Goal: Information Seeking & Learning: Learn about a topic

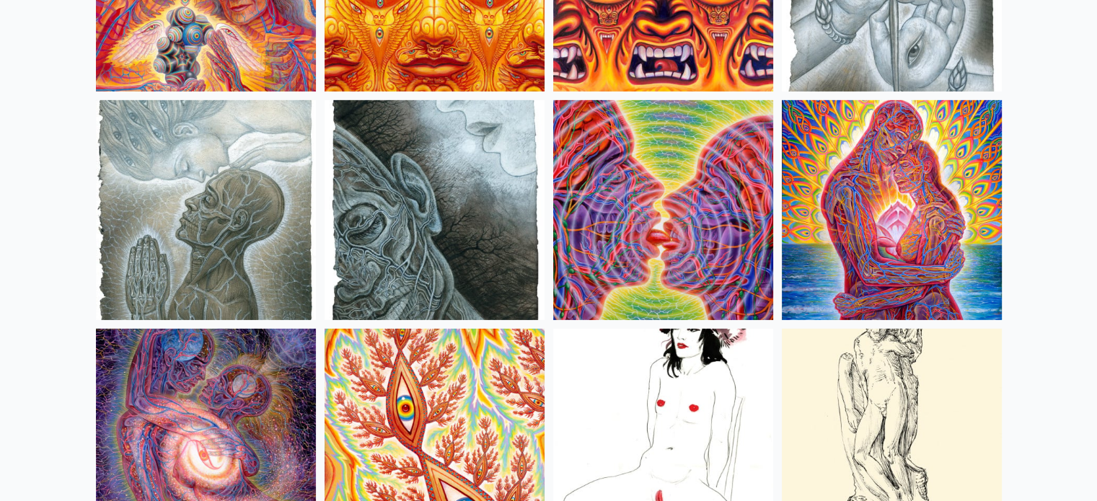
scroll to position [4760, 0]
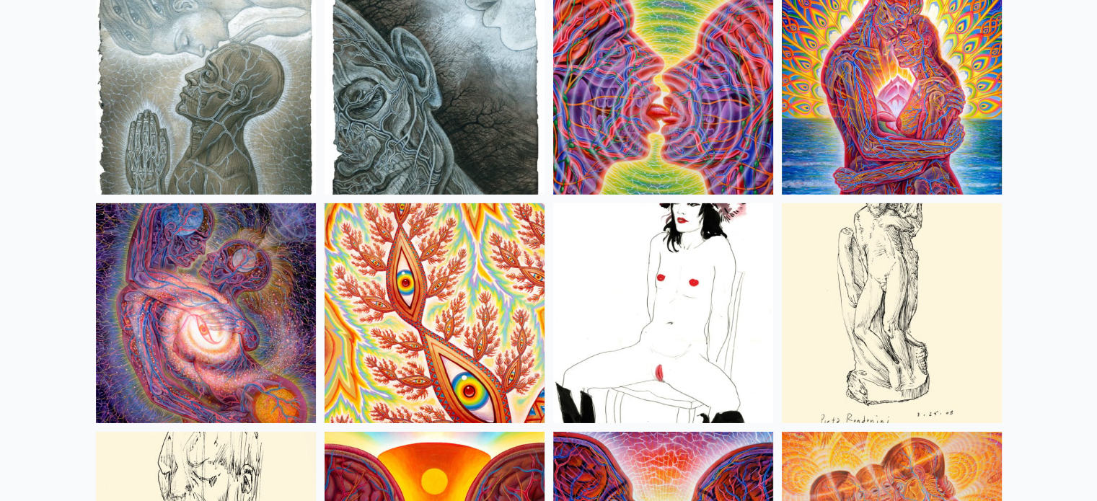
click at [671, 334] on img at bounding box center [663, 313] width 220 height 220
click at [914, 294] on img at bounding box center [892, 313] width 220 height 220
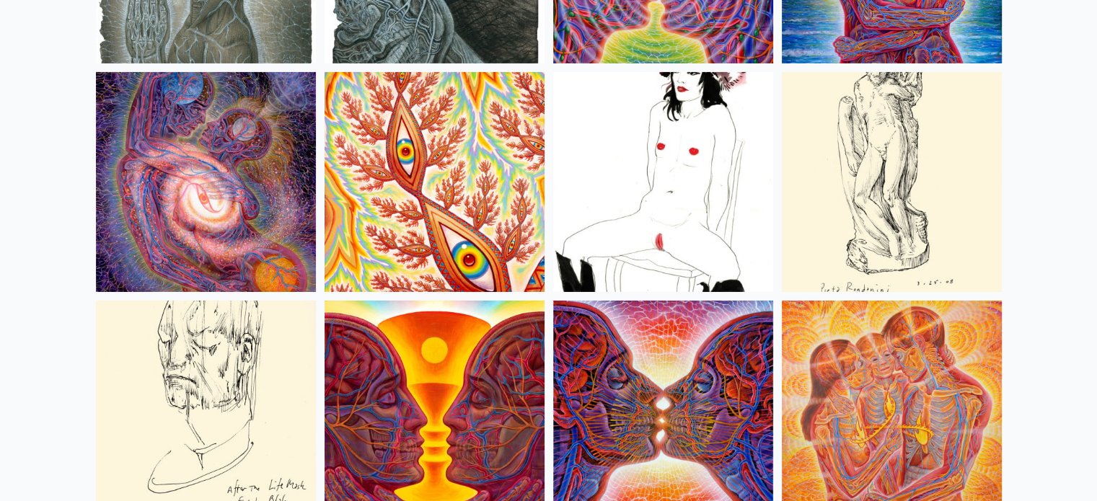
scroll to position [5073, 0]
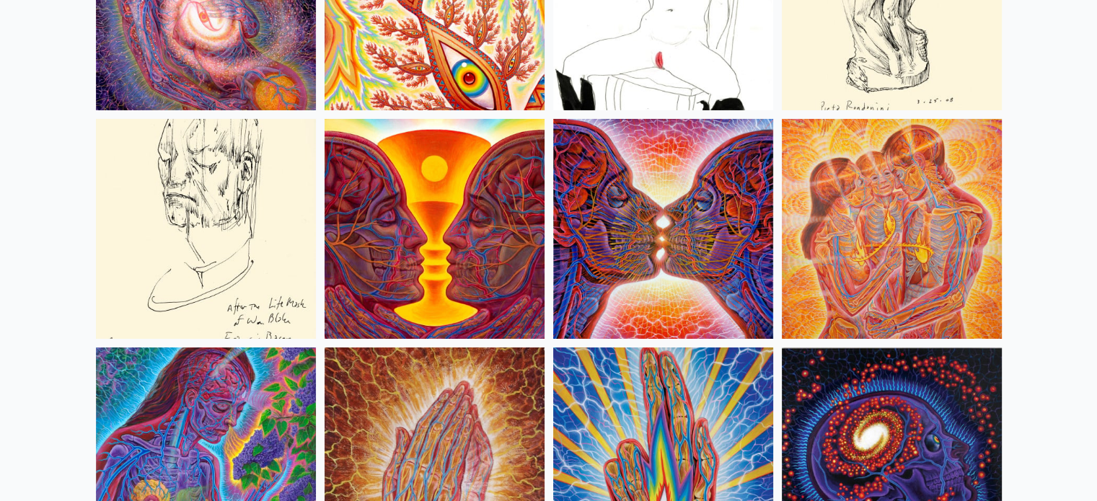
click at [937, 204] on img at bounding box center [892, 229] width 220 height 220
click at [133, 196] on img at bounding box center [206, 229] width 220 height 220
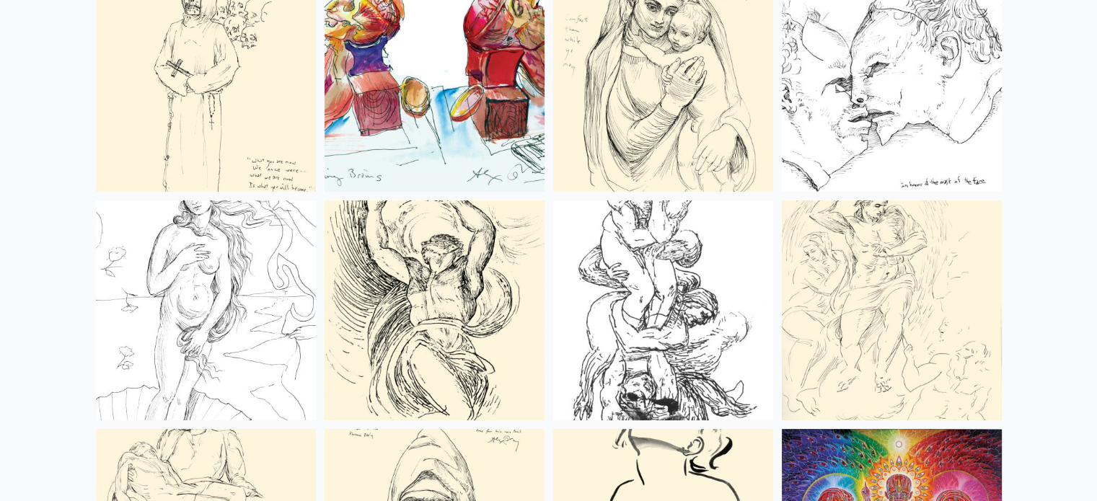
scroll to position [5756, 0]
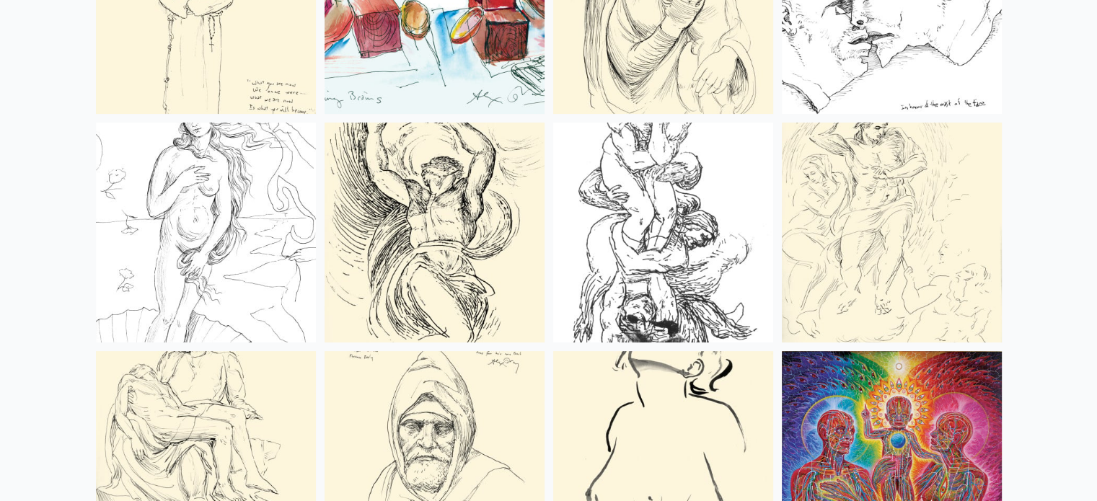
click at [172, 241] on img at bounding box center [206, 233] width 220 height 220
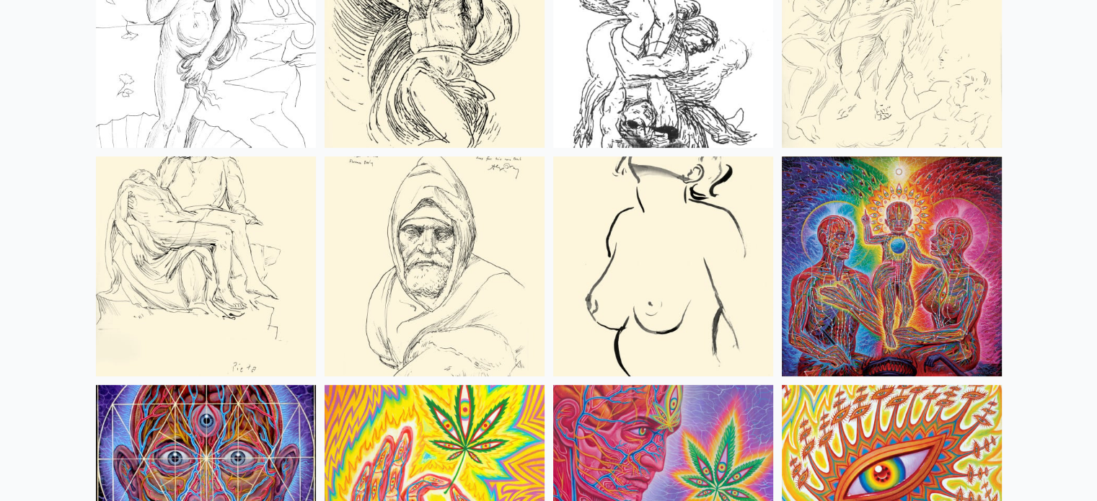
scroll to position [5950, 0]
click at [677, 249] on img at bounding box center [663, 267] width 220 height 220
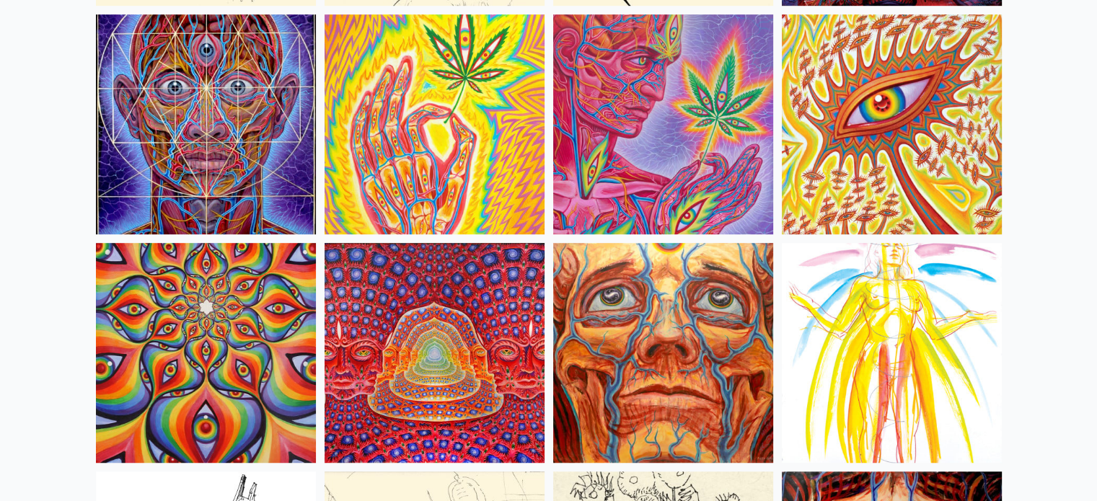
scroll to position [6411, 0]
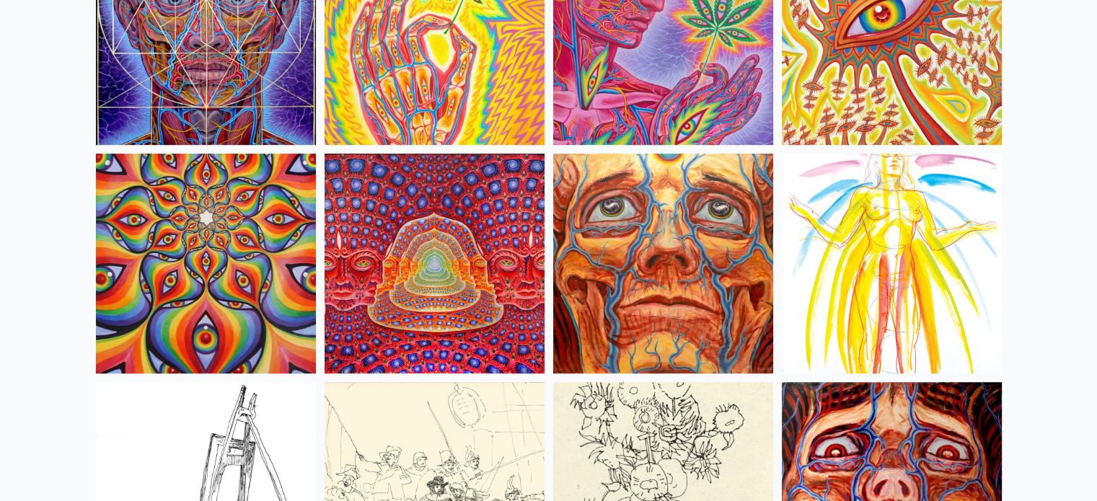
click at [449, 335] on img at bounding box center [435, 264] width 220 height 220
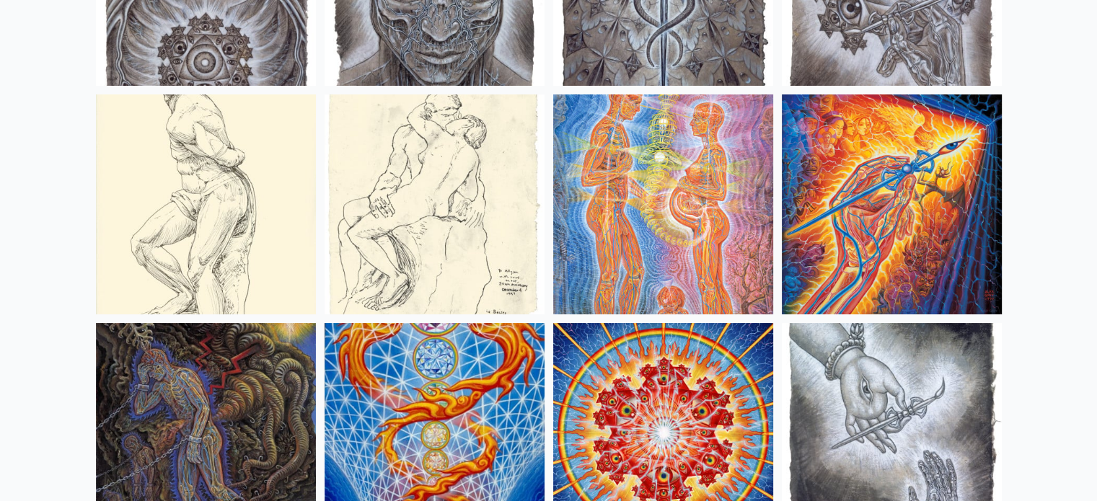
scroll to position [11043, 0]
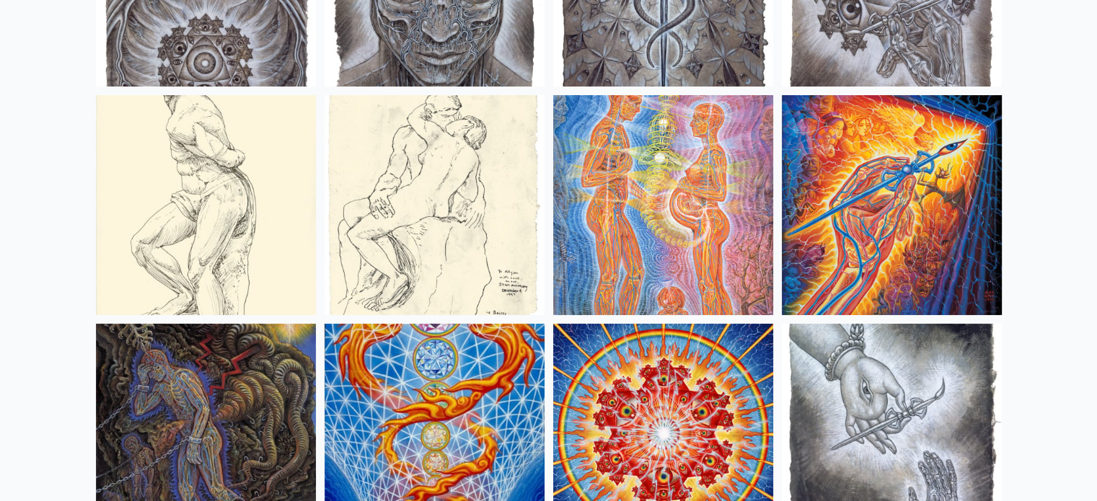
click at [356, 214] on img at bounding box center [435, 205] width 220 height 220
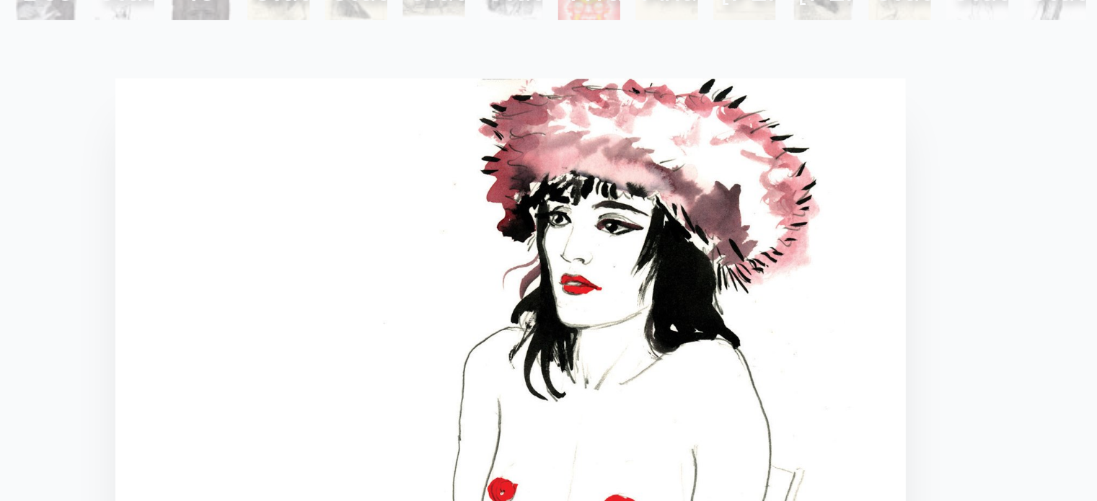
scroll to position [129, 0]
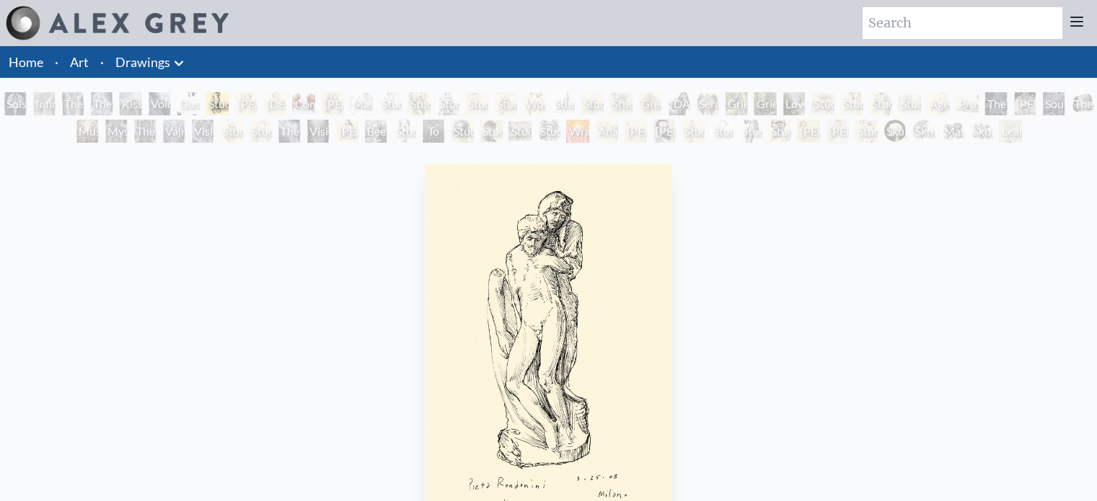
scroll to position [22, 0]
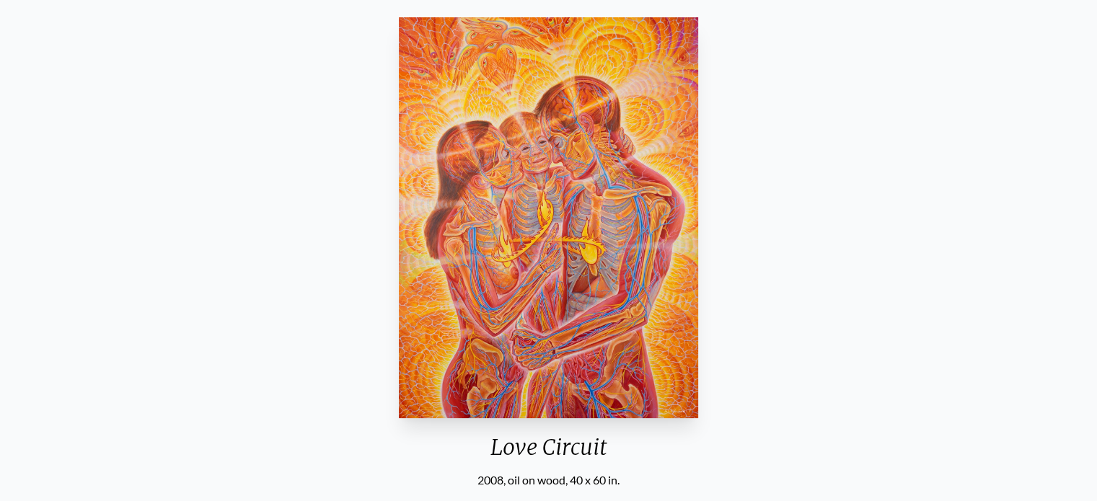
scroll to position [390, 0]
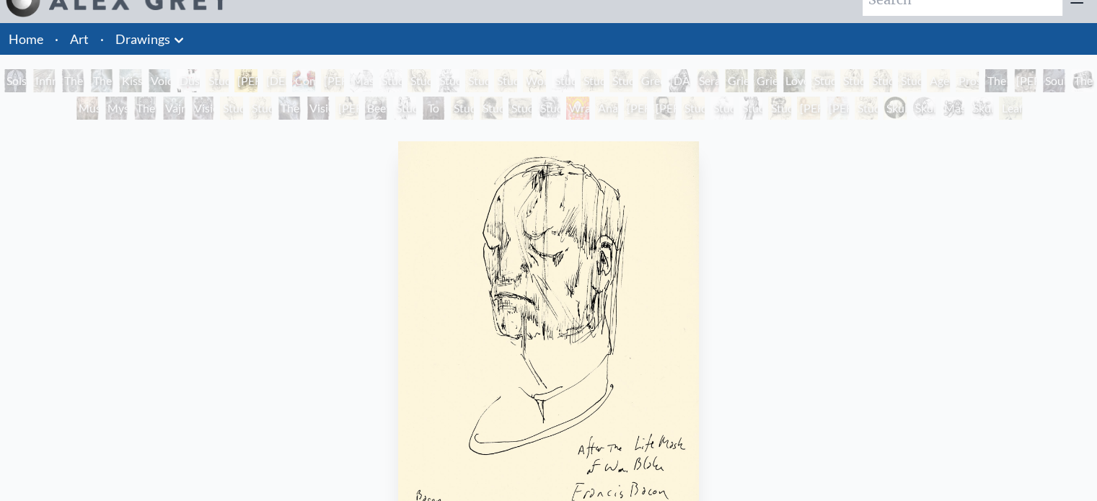
scroll to position [228, 0]
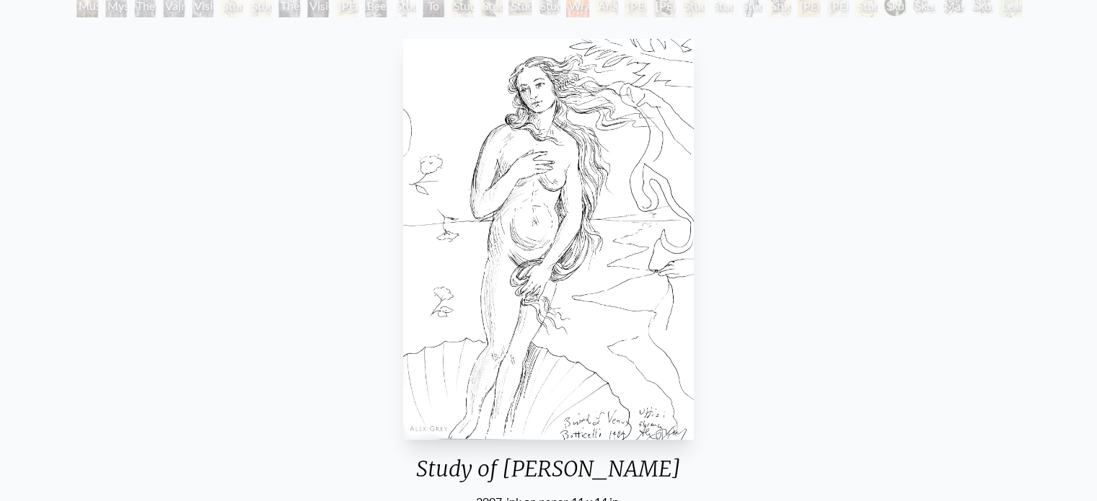
scroll to position [124, 0]
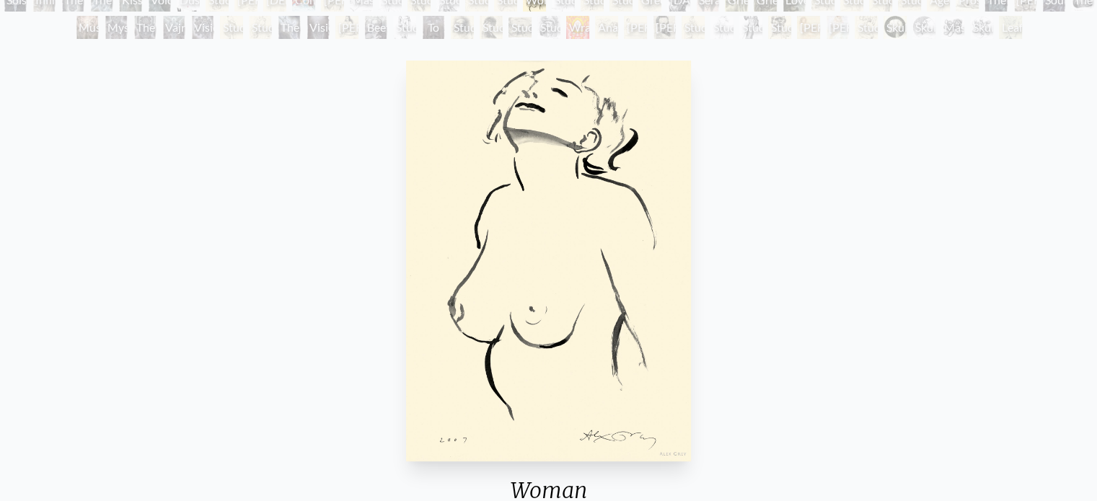
scroll to position [97, 0]
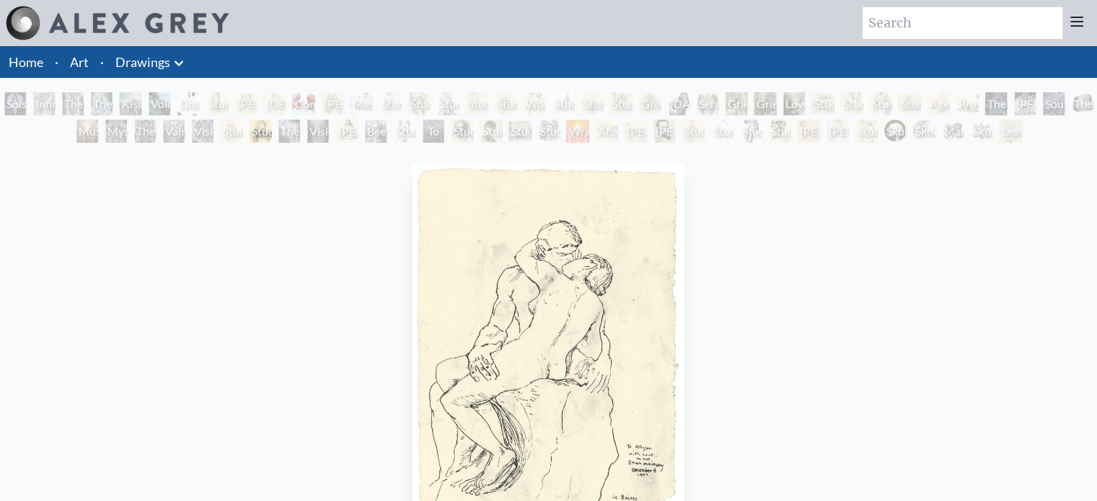
scroll to position [170, 0]
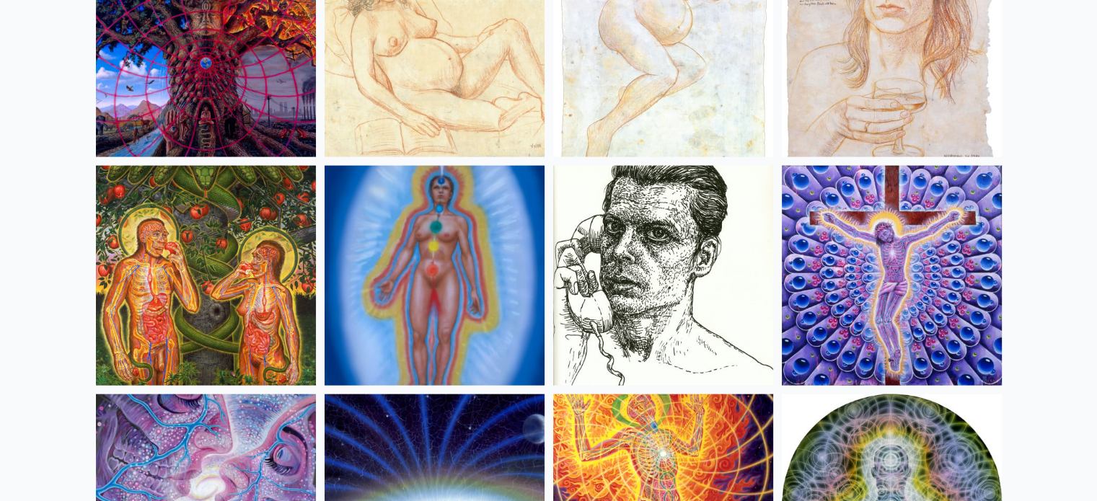
scroll to position [14175, 0]
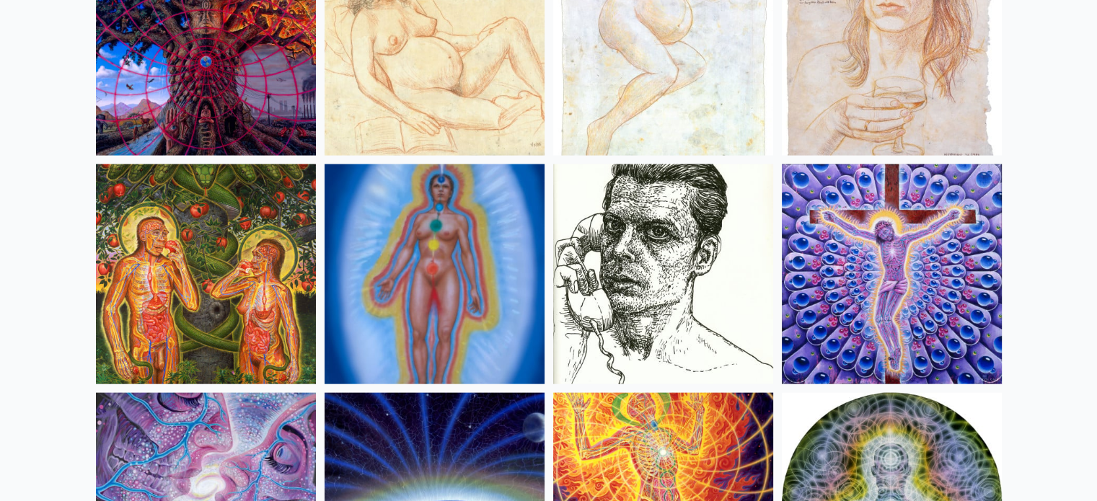
click at [211, 224] on img at bounding box center [206, 274] width 220 height 220
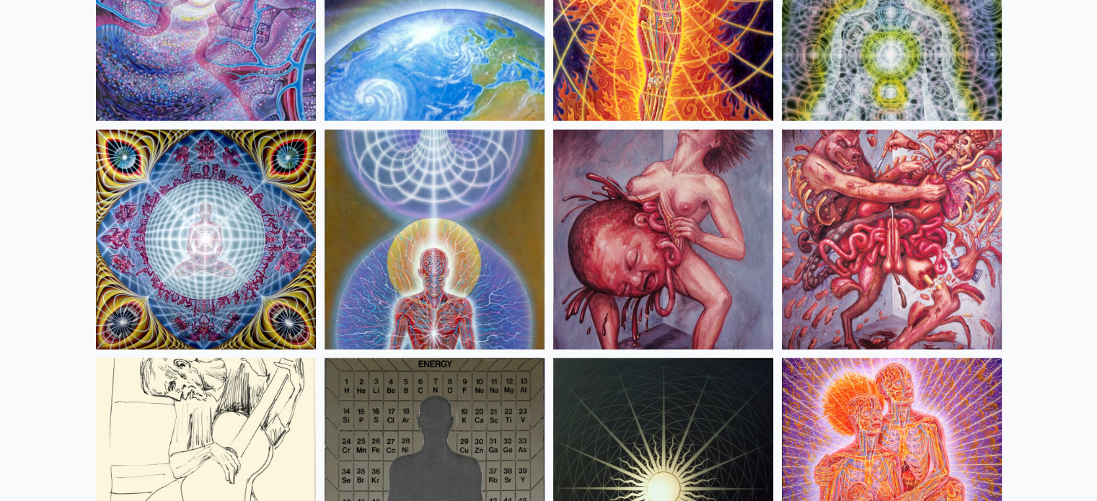
scroll to position [14668, 0]
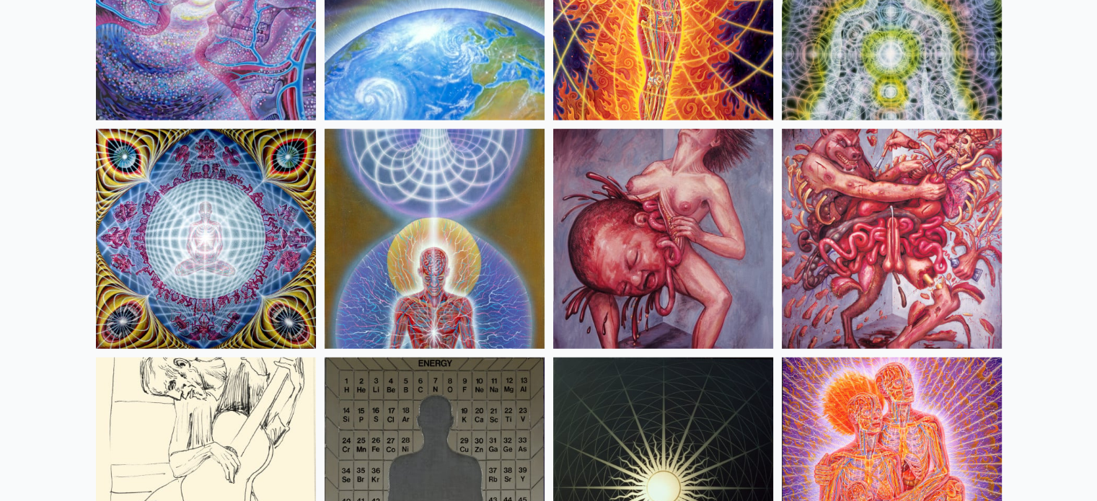
click at [920, 207] on img at bounding box center [892, 239] width 220 height 220
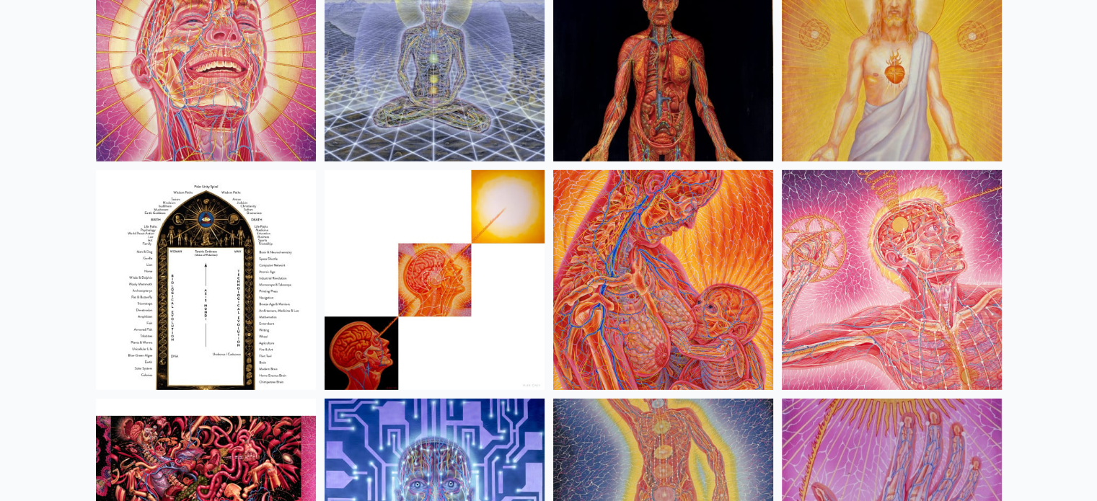
scroll to position [15447, 0]
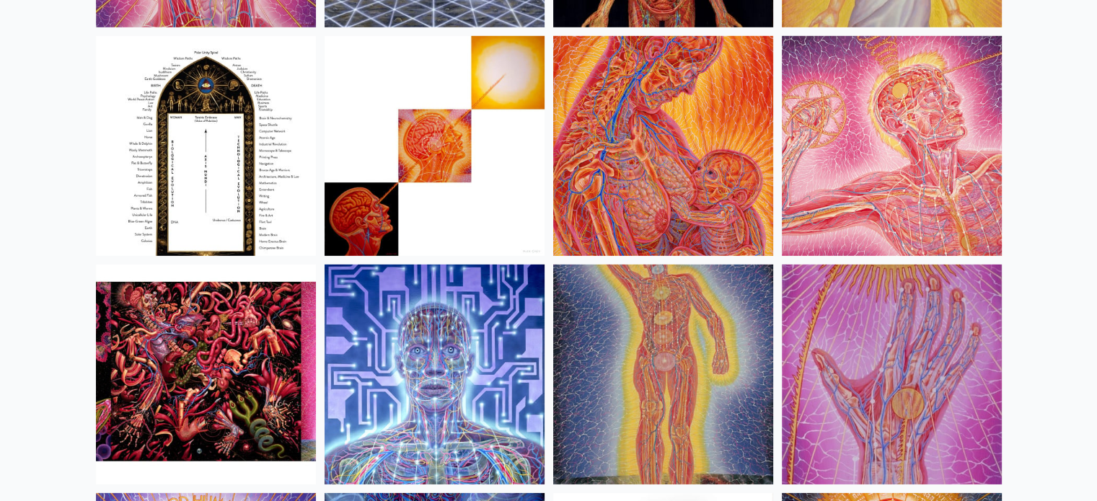
click at [237, 172] on img at bounding box center [206, 146] width 220 height 220
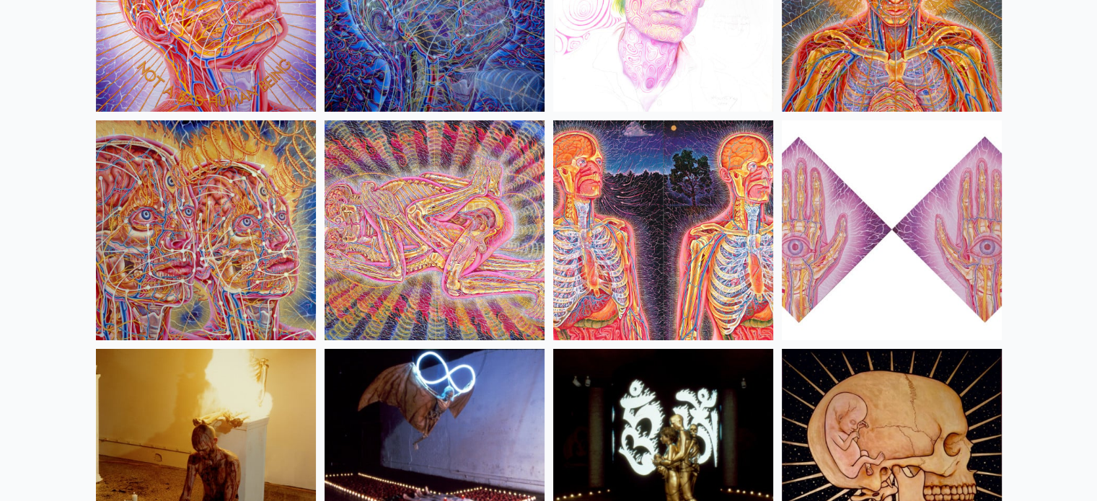
scroll to position [16327, 0]
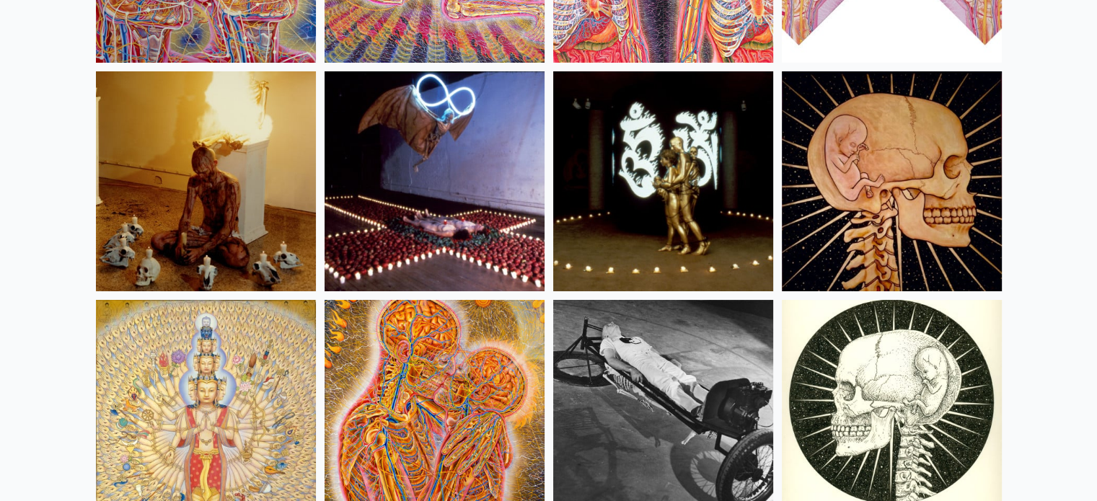
click at [763, 421] on img at bounding box center [663, 410] width 220 height 220
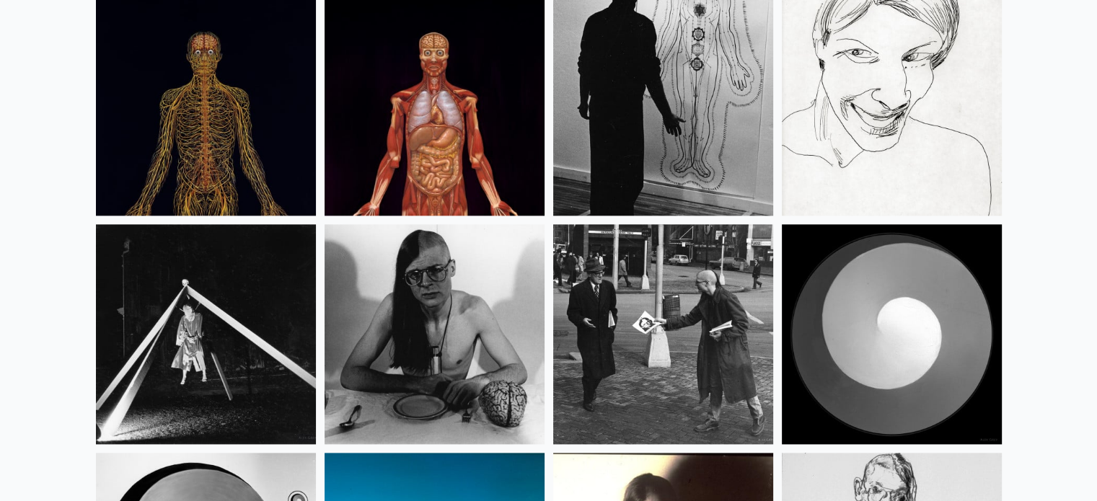
scroll to position [18235, 0]
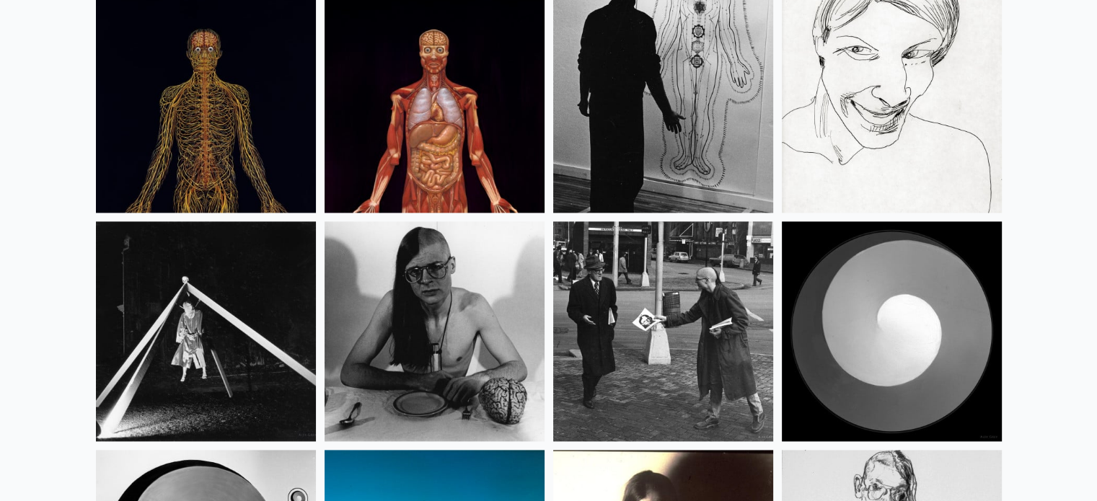
click at [741, 343] on img at bounding box center [663, 331] width 220 height 220
click at [463, 346] on img at bounding box center [435, 331] width 220 height 220
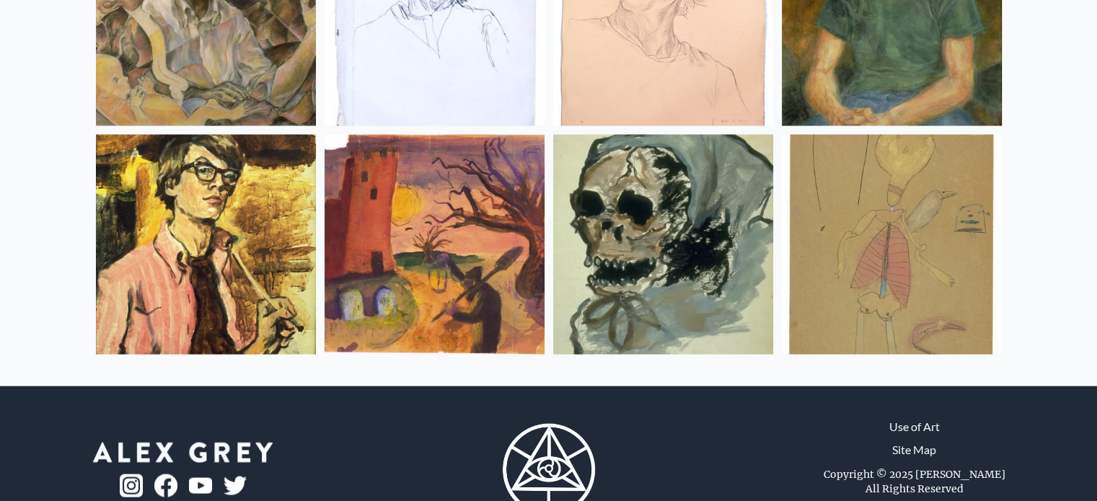
scroll to position [19288, 0]
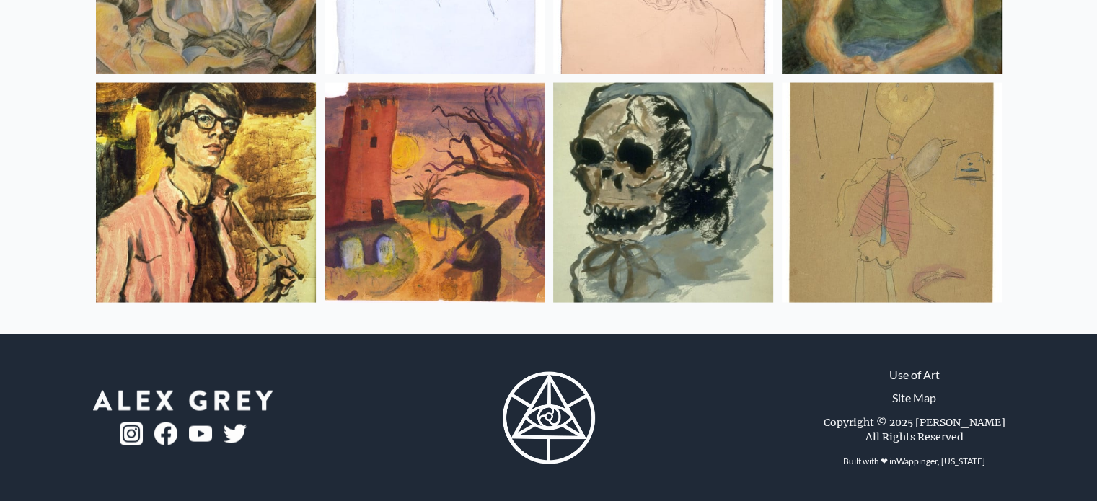
click at [885, 203] on img at bounding box center [892, 193] width 220 height 220
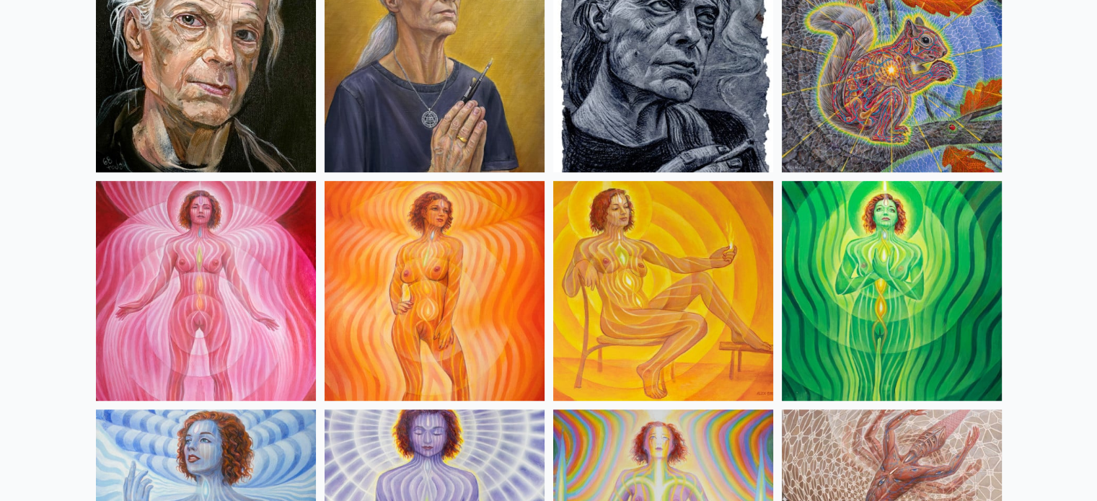
scroll to position [896, 0]
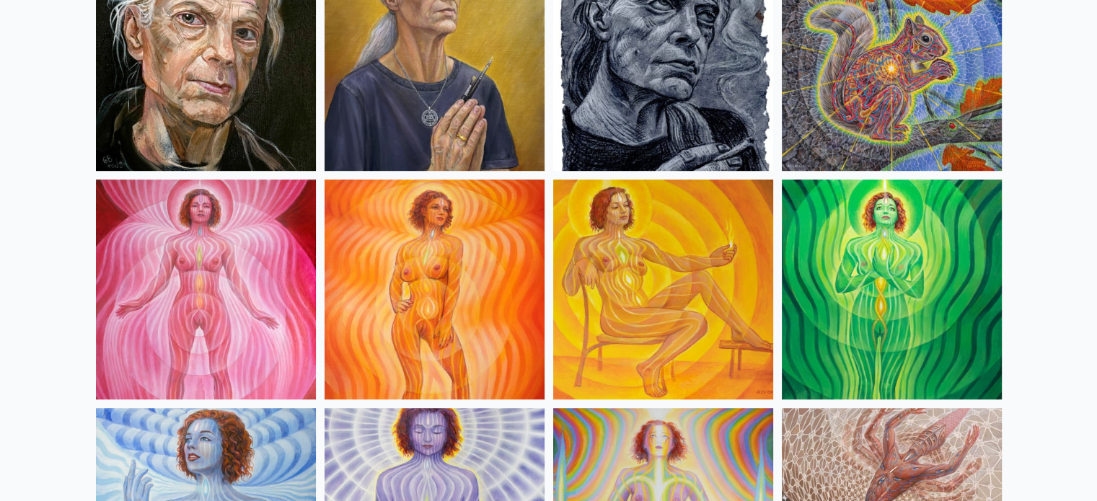
click at [649, 278] on img at bounding box center [663, 290] width 220 height 220
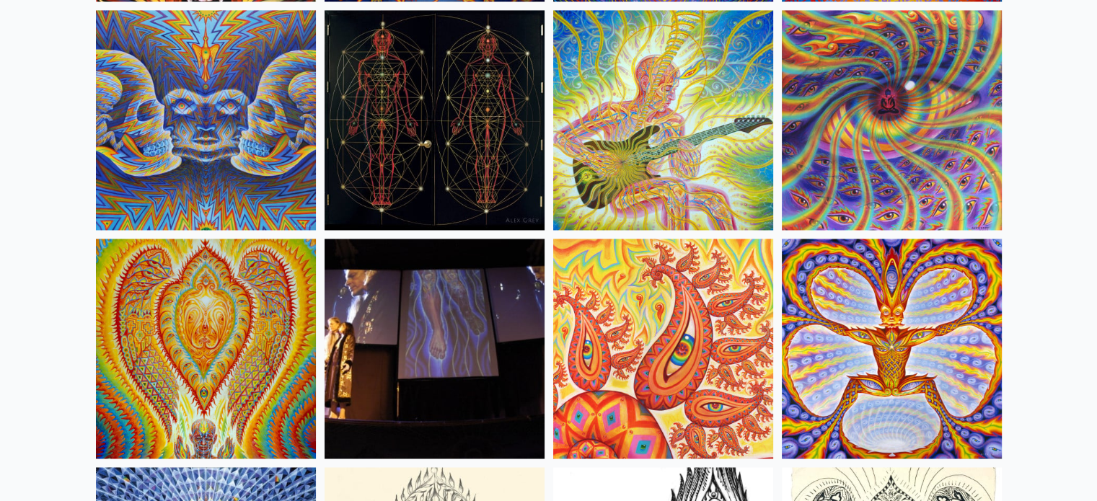
scroll to position [7688, 0]
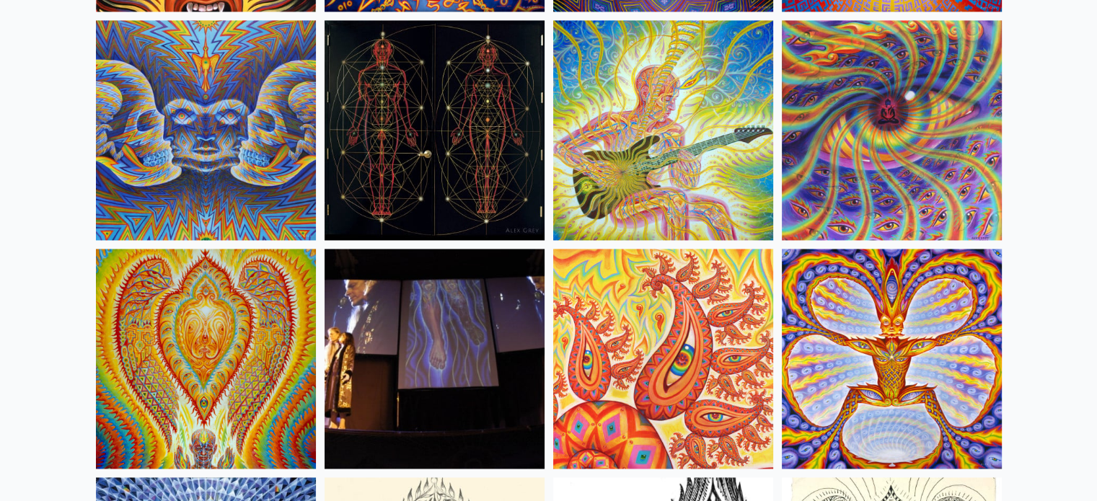
click at [166, 149] on img at bounding box center [206, 130] width 220 height 220
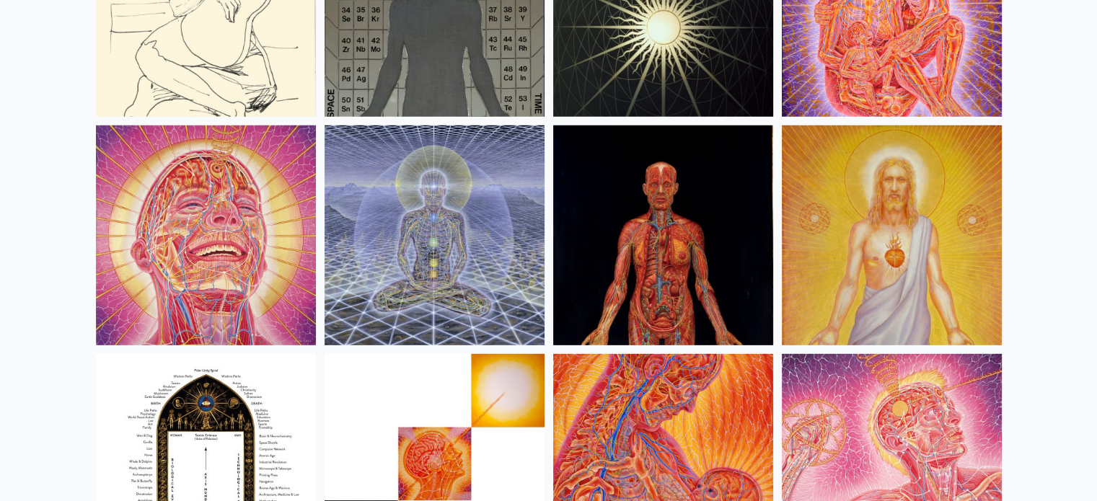
scroll to position [15162, 0]
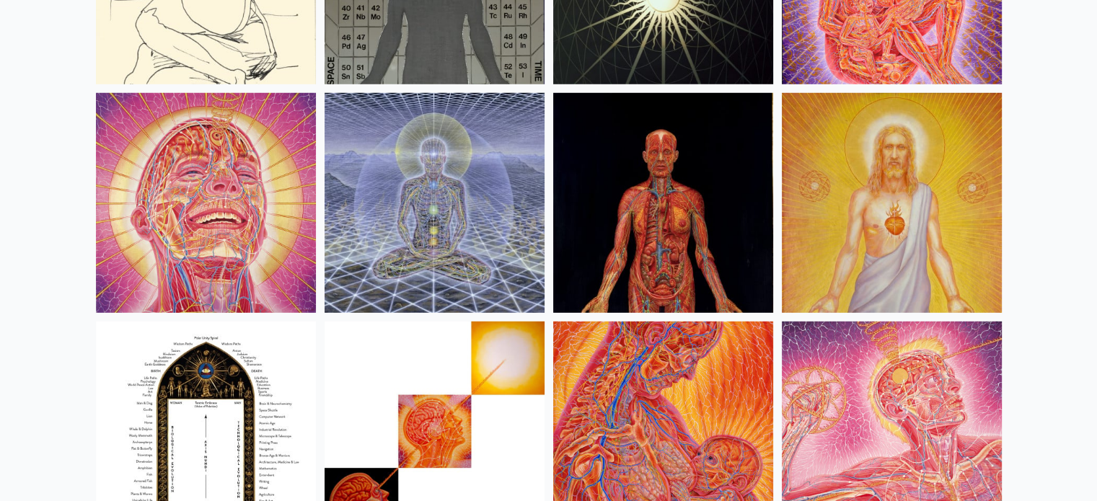
click at [227, 221] on img at bounding box center [206, 203] width 220 height 220
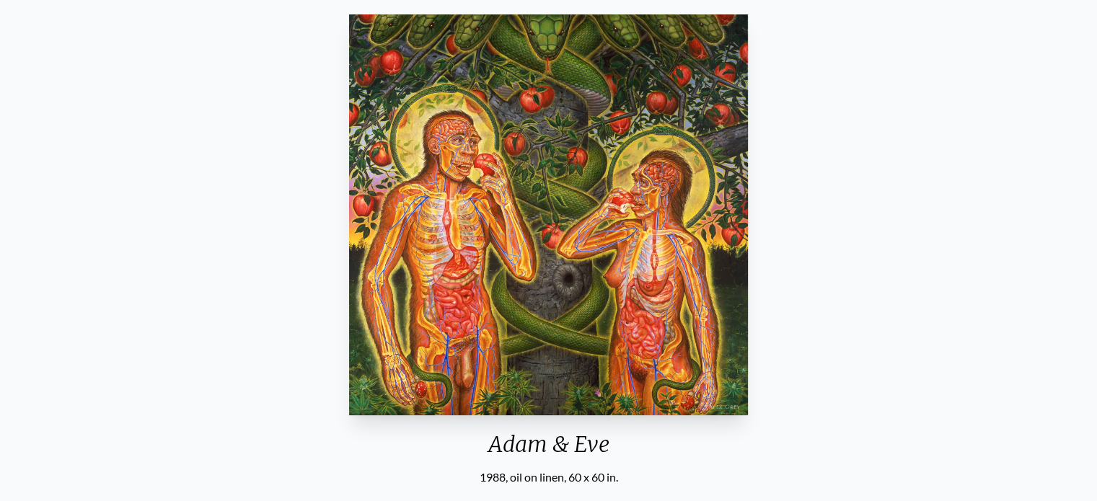
scroll to position [120, 0]
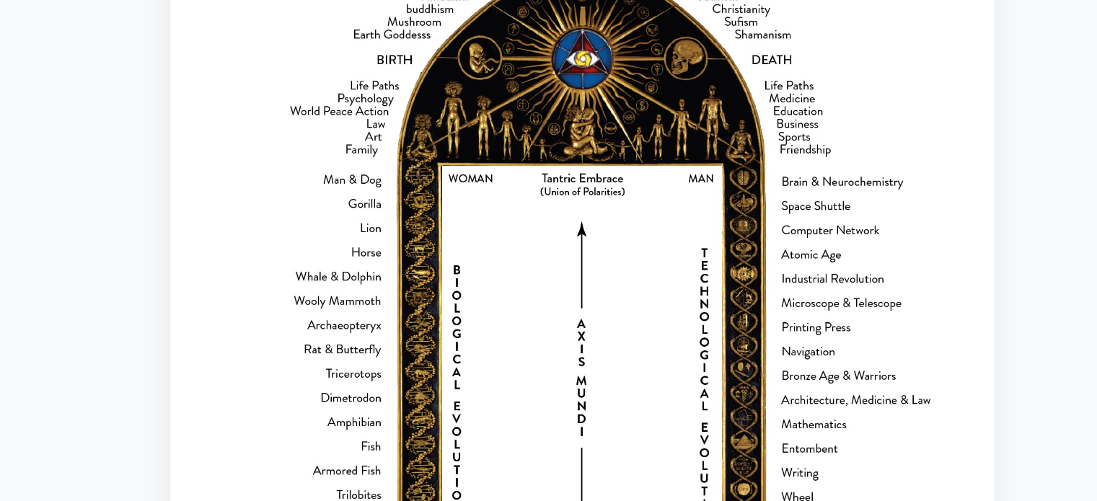
scroll to position [126, 0]
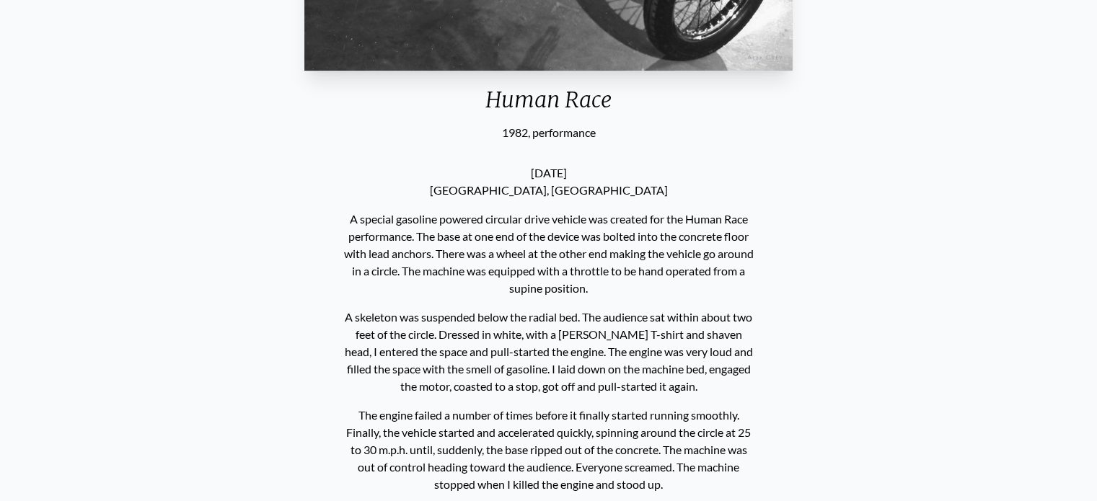
scroll to position [129, 0]
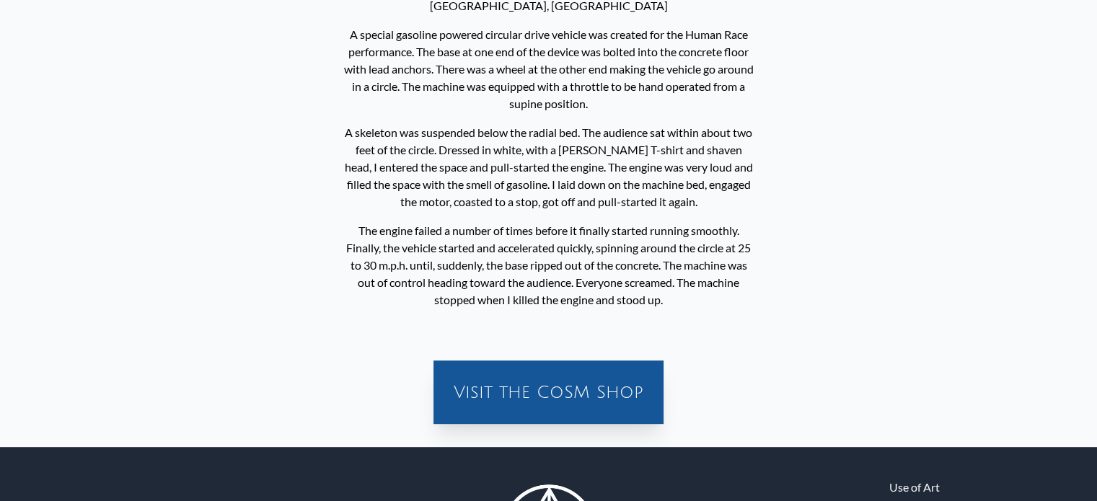
scroll to position [654, 0]
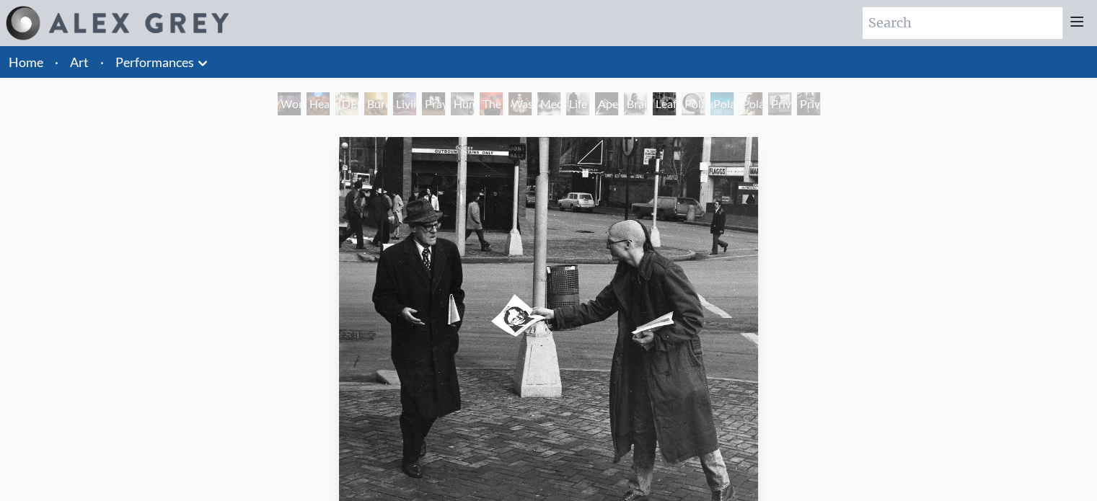
scroll to position [332, 0]
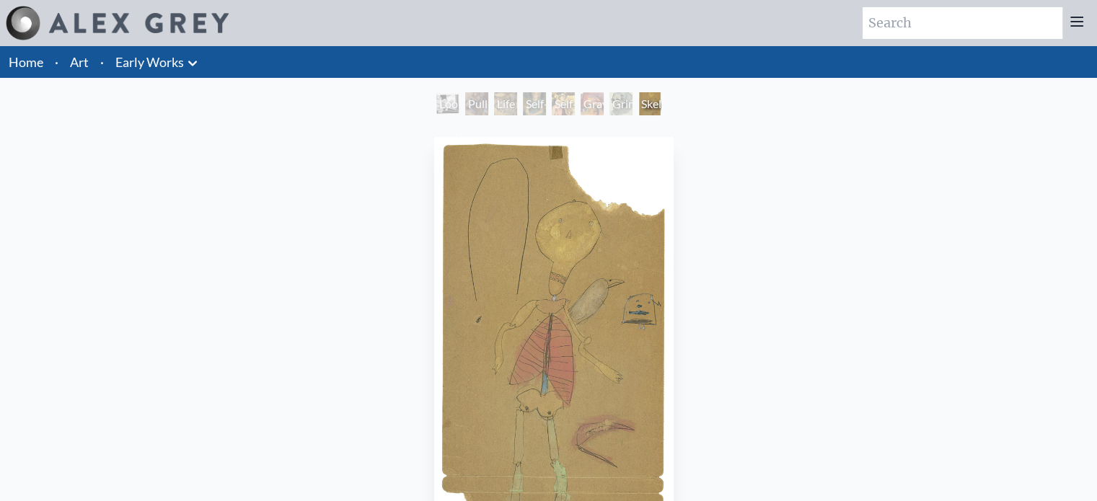
scroll to position [130, 0]
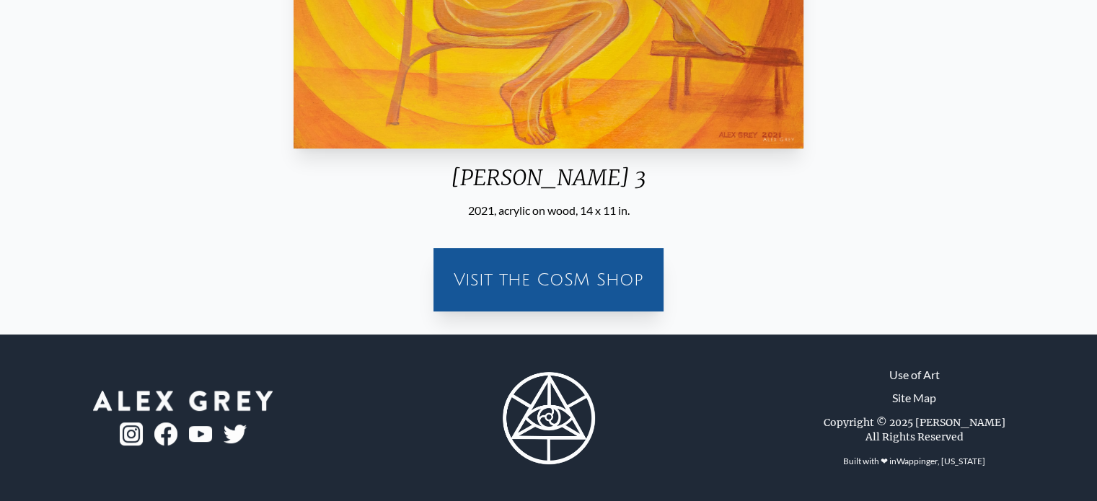
scroll to position [390, 0]
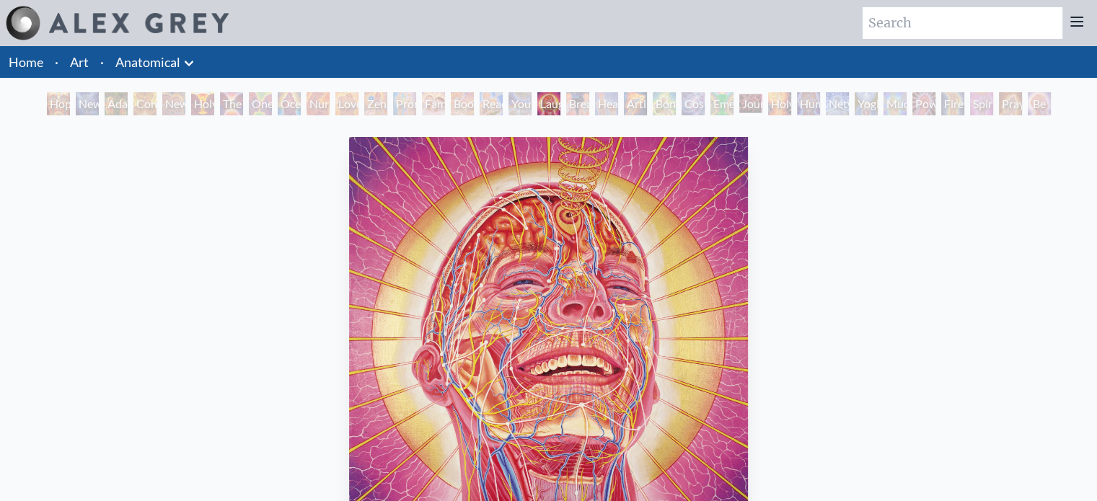
click at [190, 61] on icon at bounding box center [188, 63] width 17 height 17
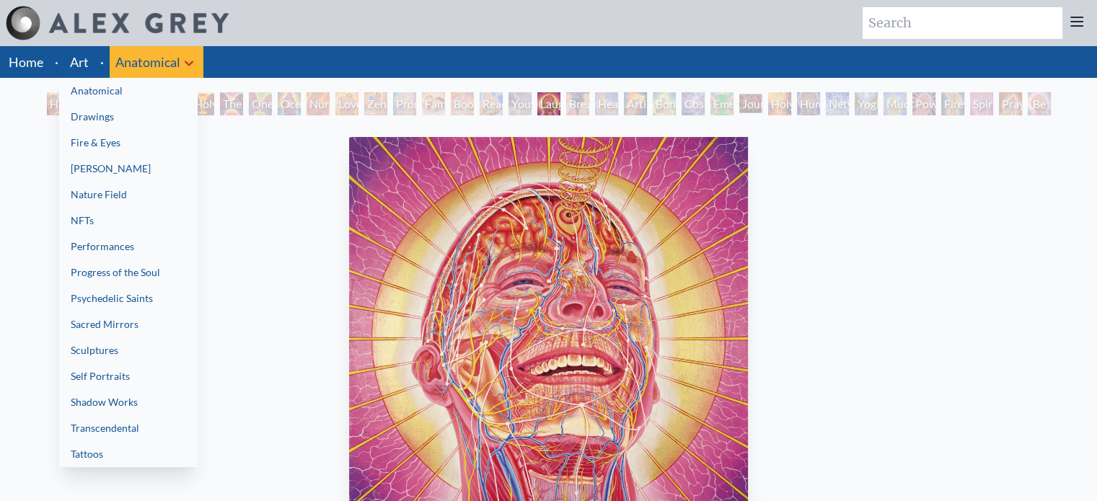
click at [118, 429] on link "Transcendental" at bounding box center [128, 429] width 139 height 26
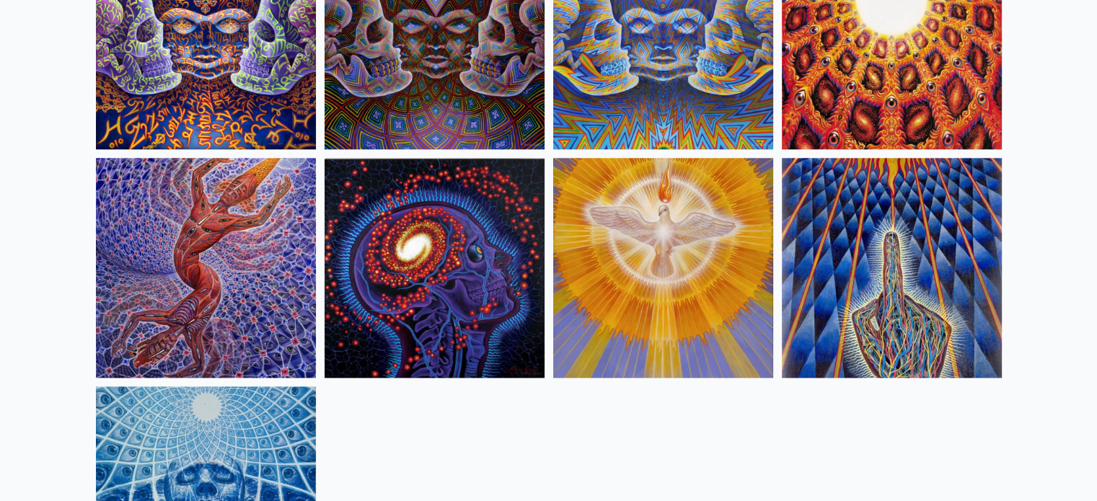
scroll to position [1604, 0]
click at [161, 250] on img at bounding box center [206, 267] width 220 height 220
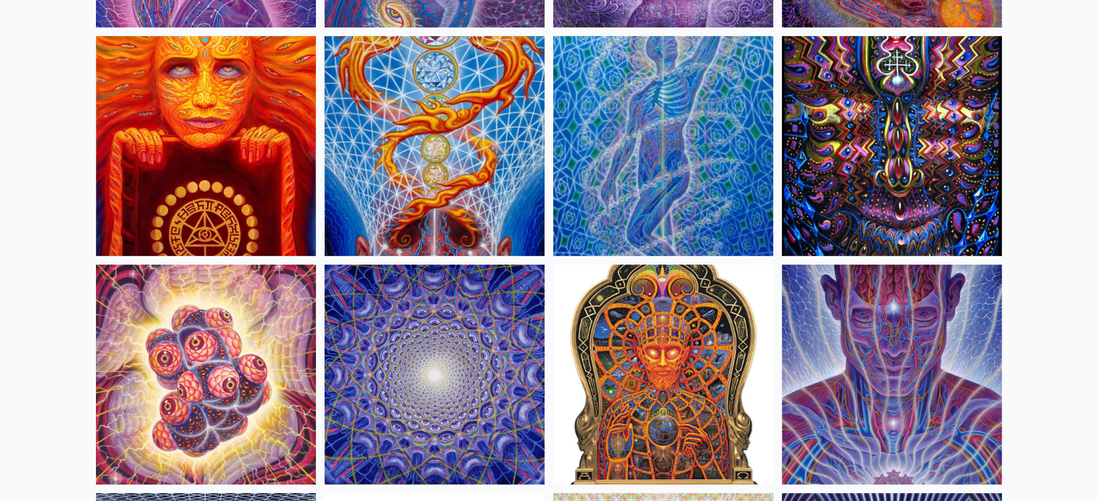
scroll to position [557, 0]
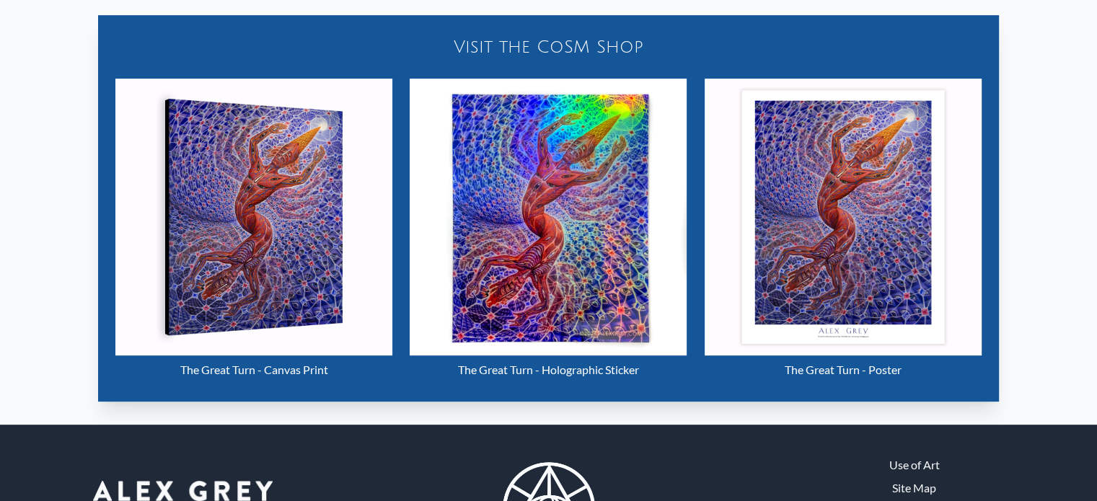
scroll to position [609, 0]
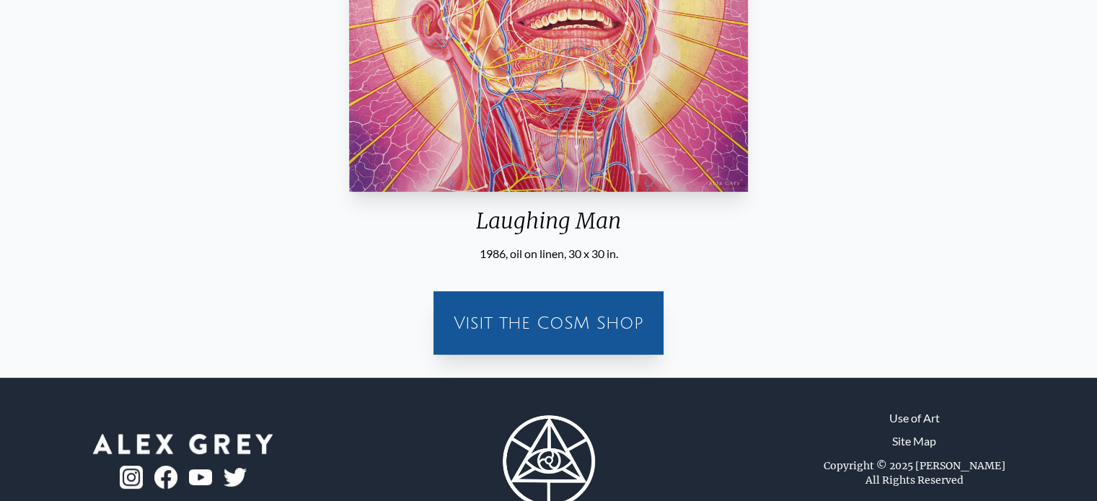
scroll to position [346, 0]
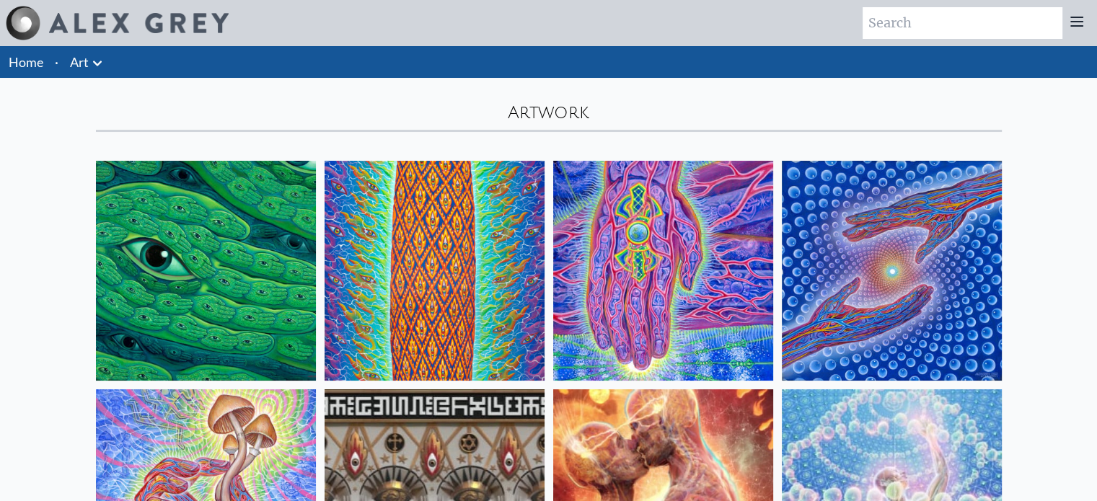
click at [88, 72] on li "Art Anatomical Drawings" at bounding box center [88, 62] width 48 height 32
click at [103, 69] on icon at bounding box center [97, 63] width 17 height 17
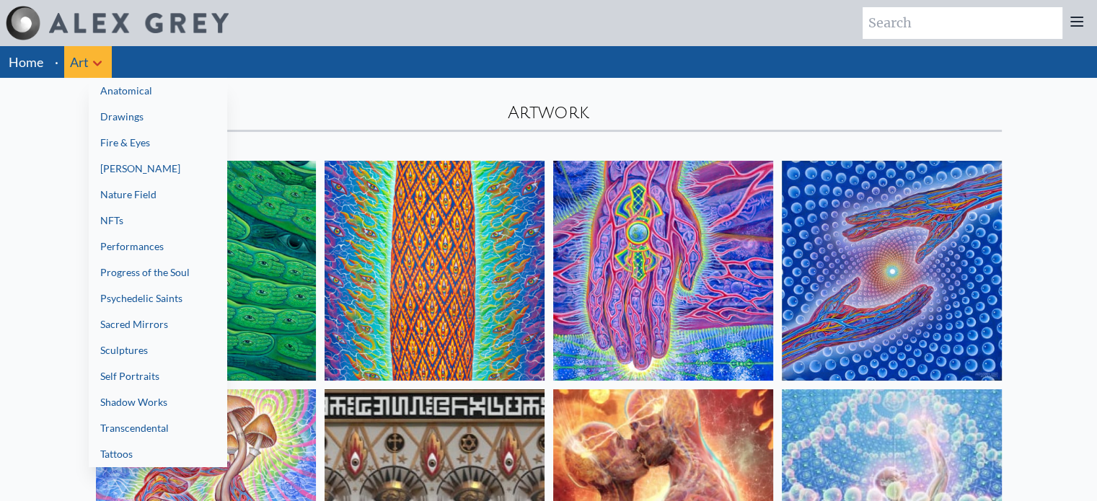
click at [144, 114] on link "Drawings" at bounding box center [158, 117] width 139 height 26
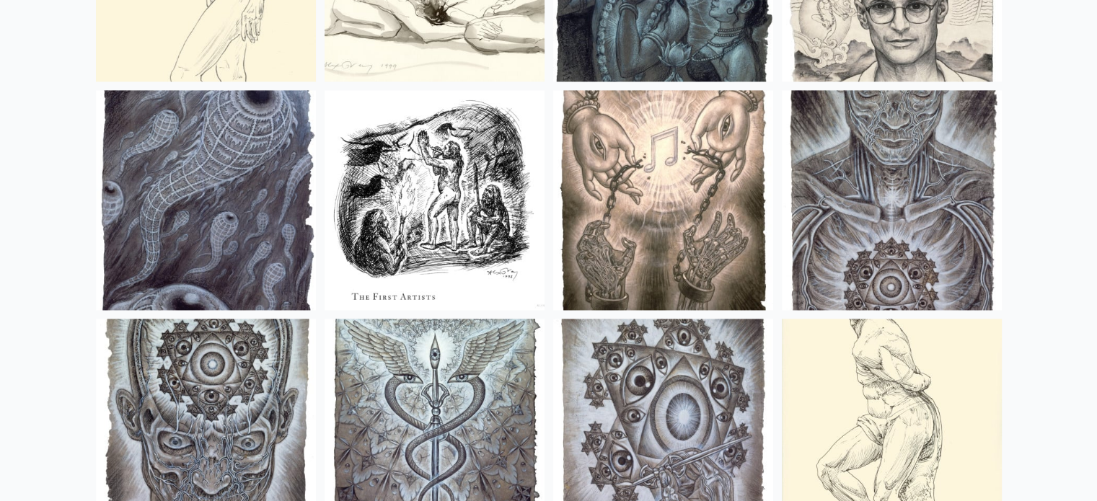
scroll to position [2112, 0]
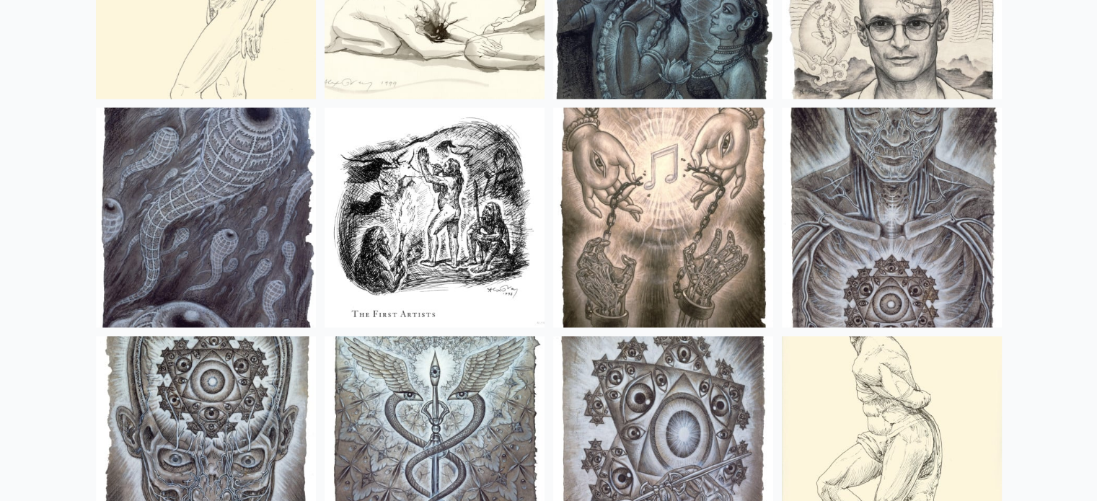
click at [222, 149] on img at bounding box center [206, 217] width 220 height 220
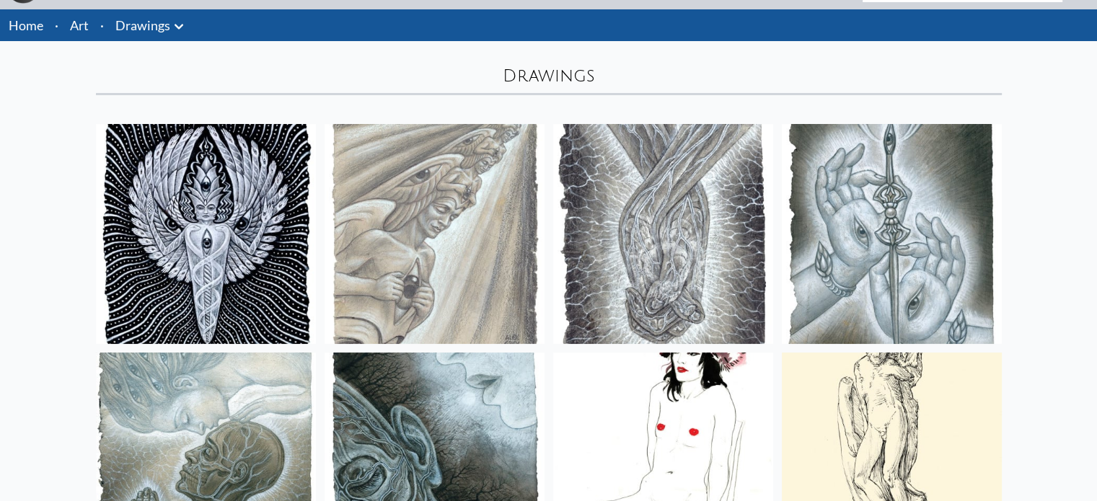
scroll to position [0, 0]
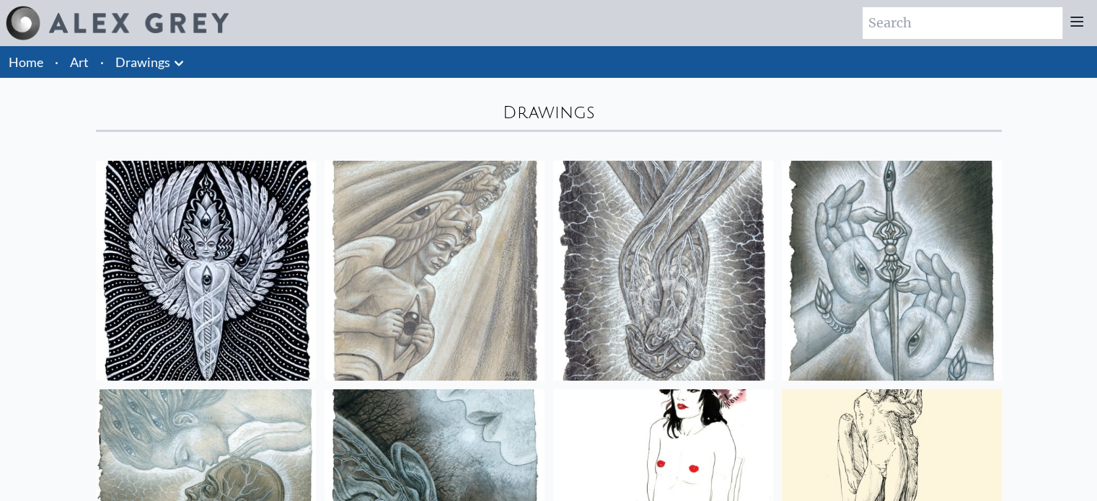
click at [191, 65] on li "Drawings Anatomical Drawings" at bounding box center [152, 62] width 84 height 32
click at [180, 60] on icon at bounding box center [178, 63] width 17 height 17
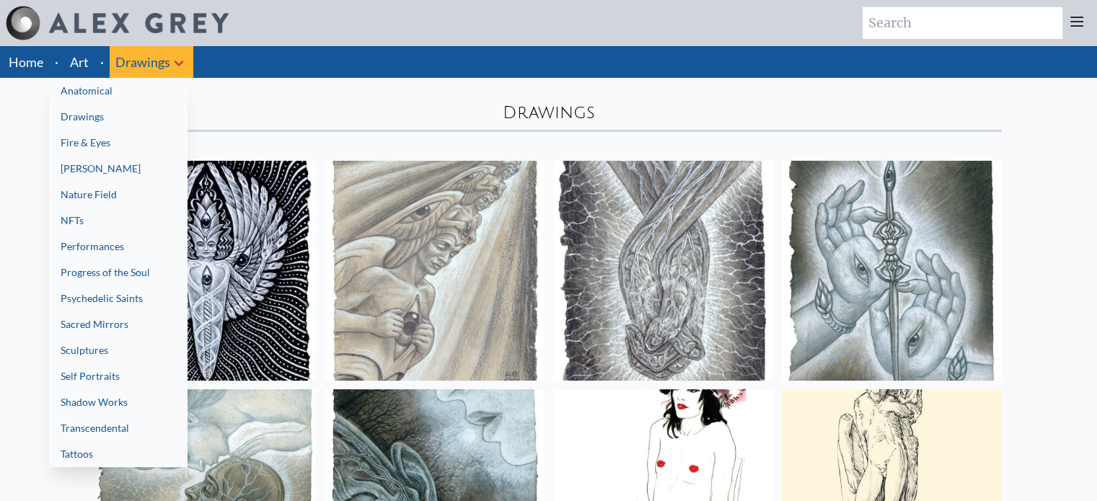
click at [722, 263] on div at bounding box center [548, 250] width 1097 height 501
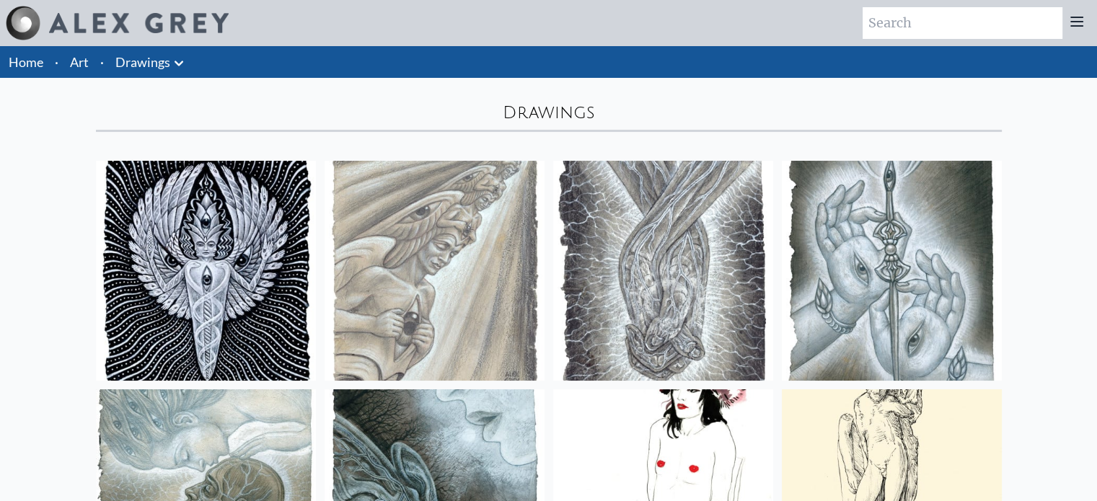
click at [682, 222] on img at bounding box center [663, 271] width 220 height 220
click at [163, 66] on link "Drawings" at bounding box center [142, 62] width 55 height 20
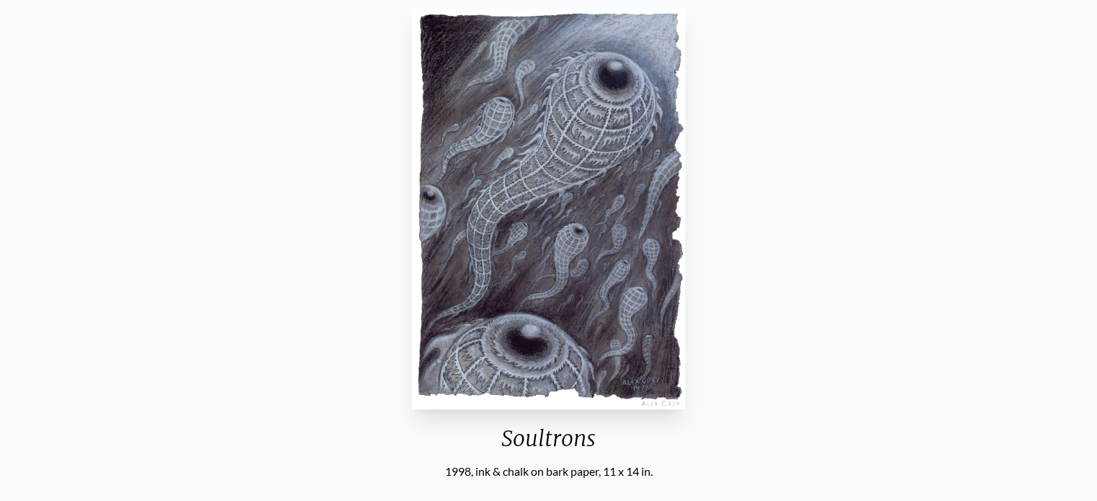
scroll to position [173, 0]
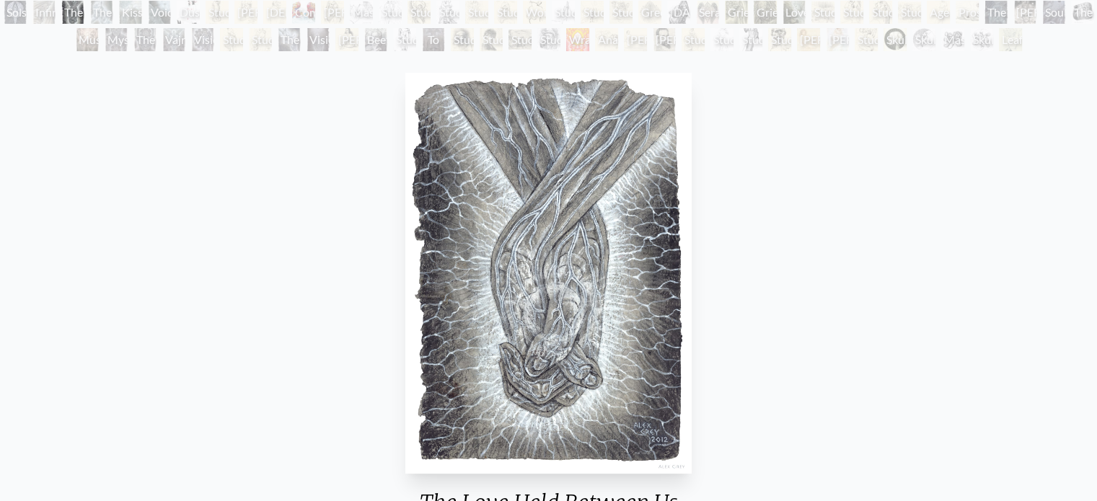
scroll to position [175, 0]
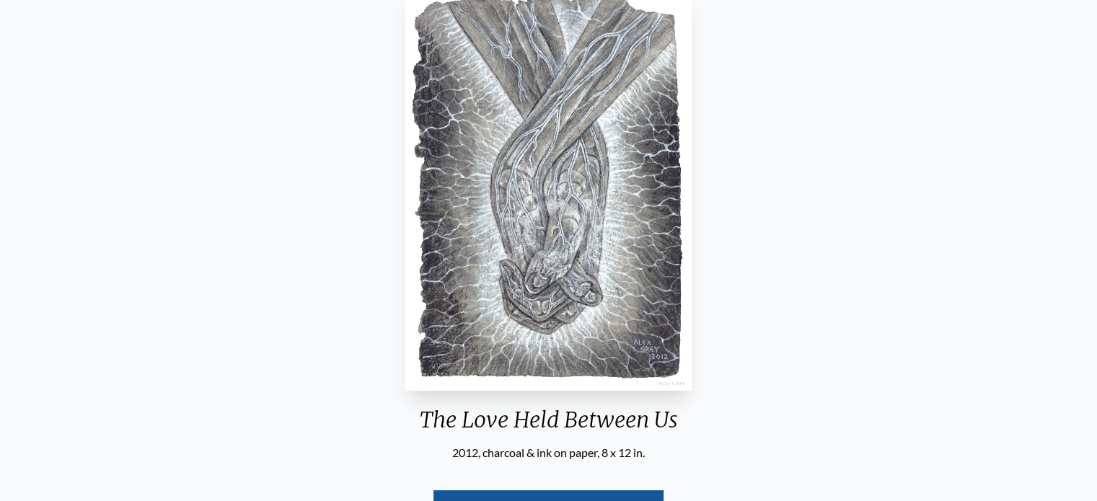
click at [568, 193] on img "3 / 71" at bounding box center [548, 190] width 286 height 401
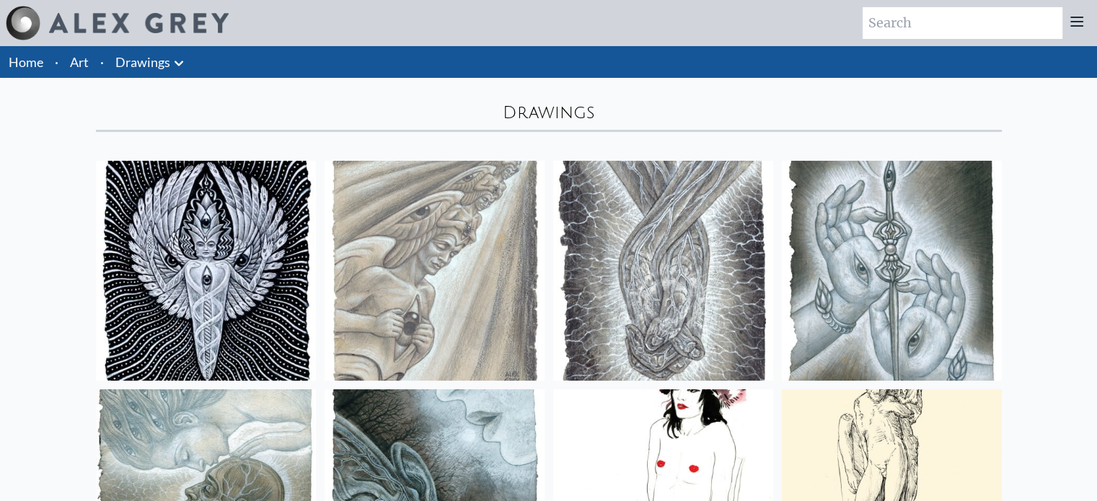
click at [183, 66] on icon at bounding box center [178, 63] width 17 height 17
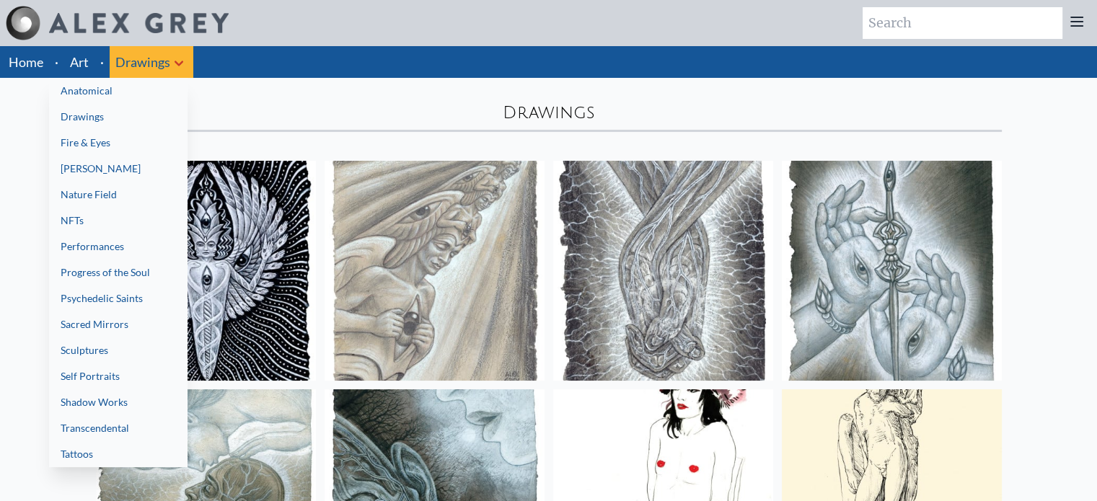
click at [126, 170] on link "[PERSON_NAME]" at bounding box center [118, 169] width 139 height 26
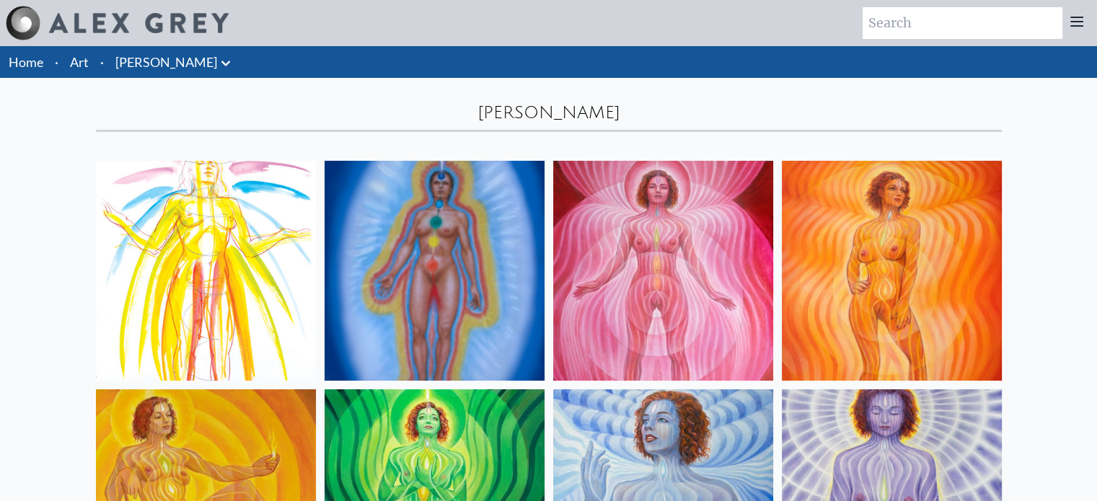
click at [217, 71] on icon at bounding box center [225, 63] width 17 height 17
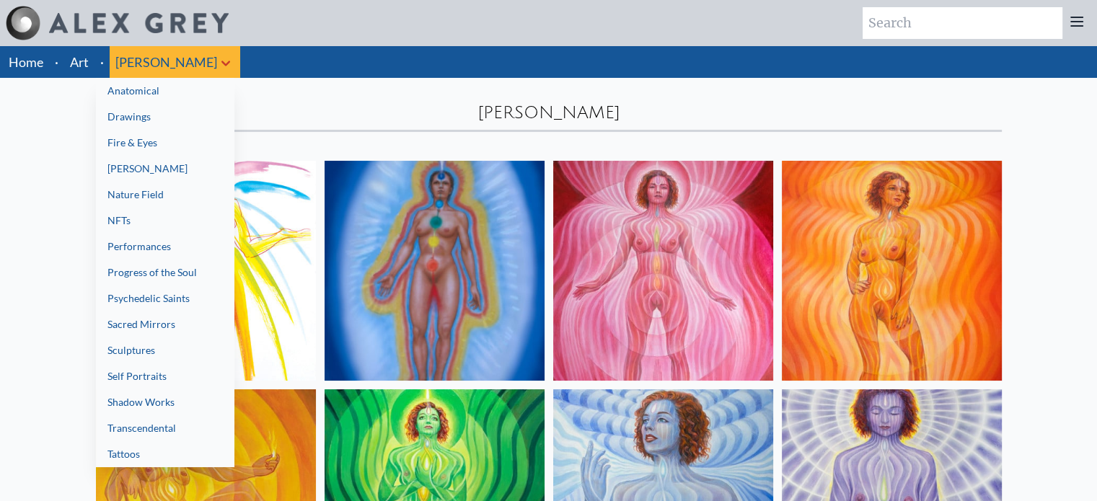
click at [154, 201] on link "Nature Field" at bounding box center [165, 195] width 139 height 26
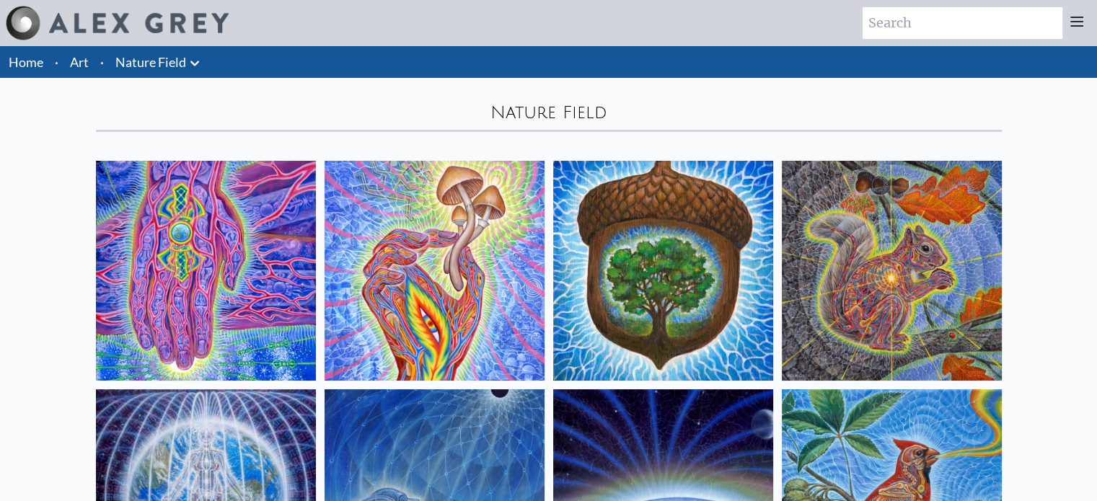
click at [196, 53] on button at bounding box center [194, 62] width 17 height 20
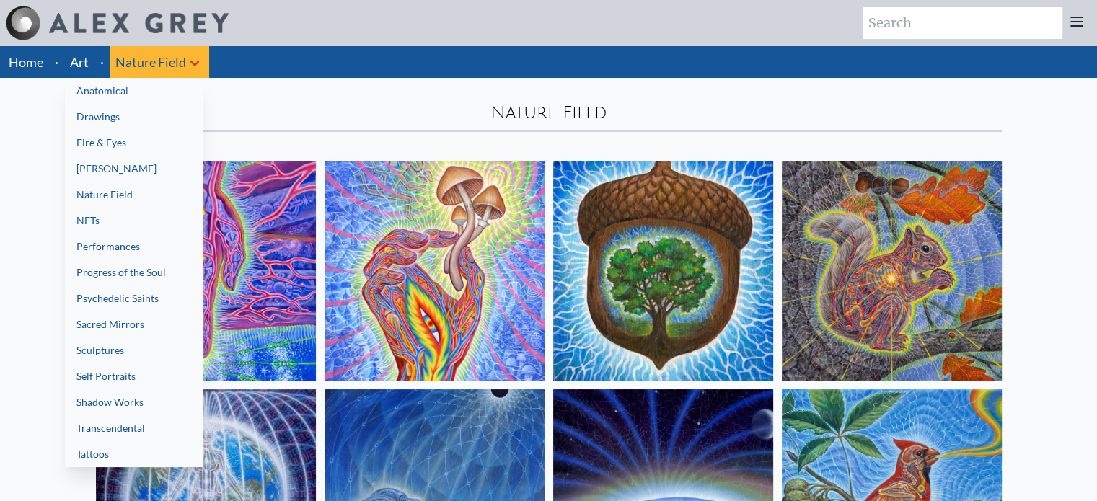
click at [156, 289] on link "Psychedelic Saints" at bounding box center [134, 299] width 139 height 26
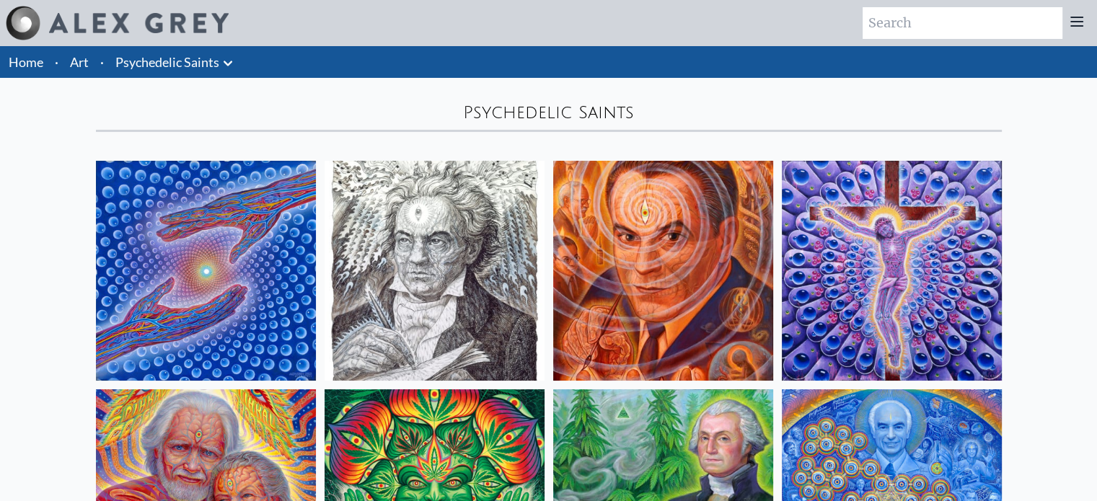
click at [236, 50] on li "Psychedelic Saints Anatomical Drawings" at bounding box center [176, 62] width 133 height 32
click at [227, 71] on icon at bounding box center [227, 63] width 17 height 17
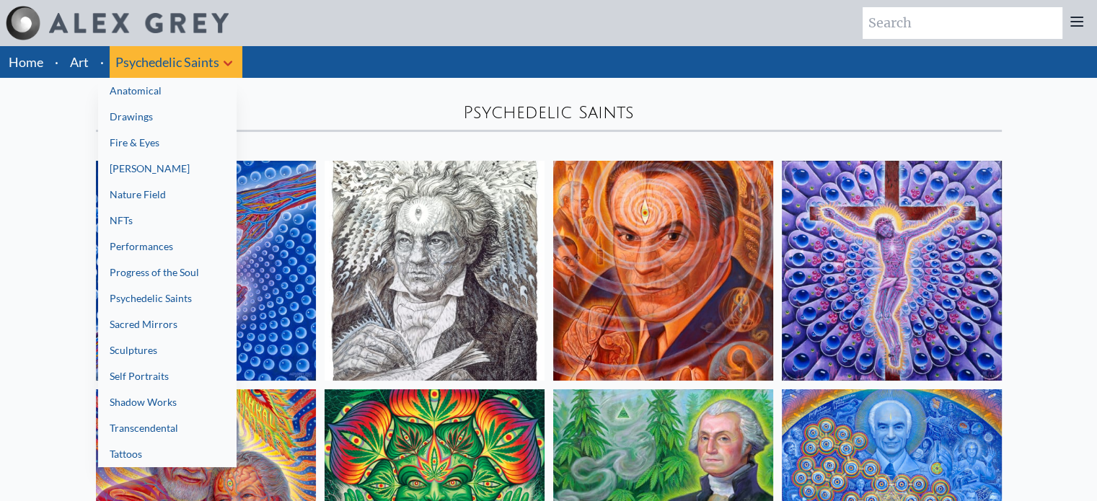
click at [190, 353] on link "Sculptures" at bounding box center [167, 351] width 139 height 26
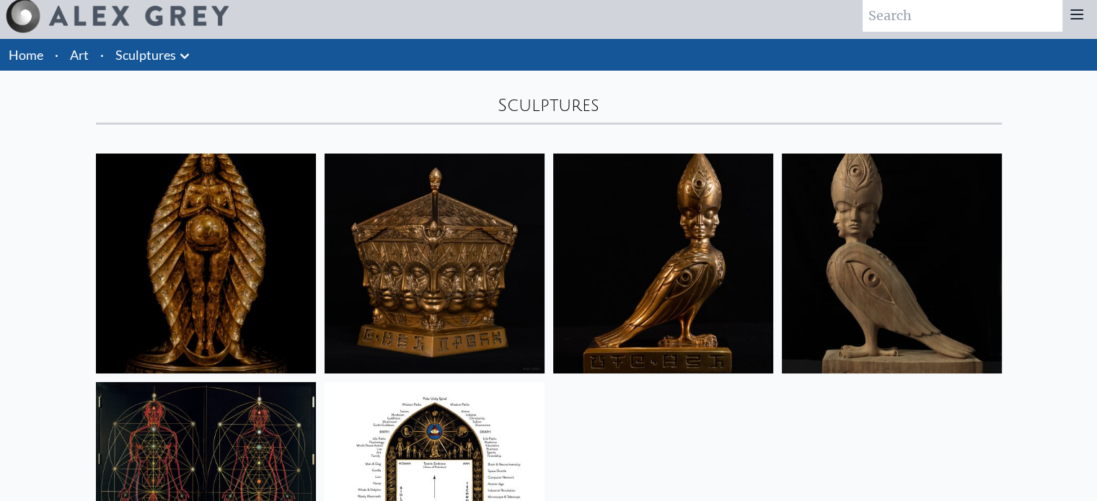
scroll to position [6, 0]
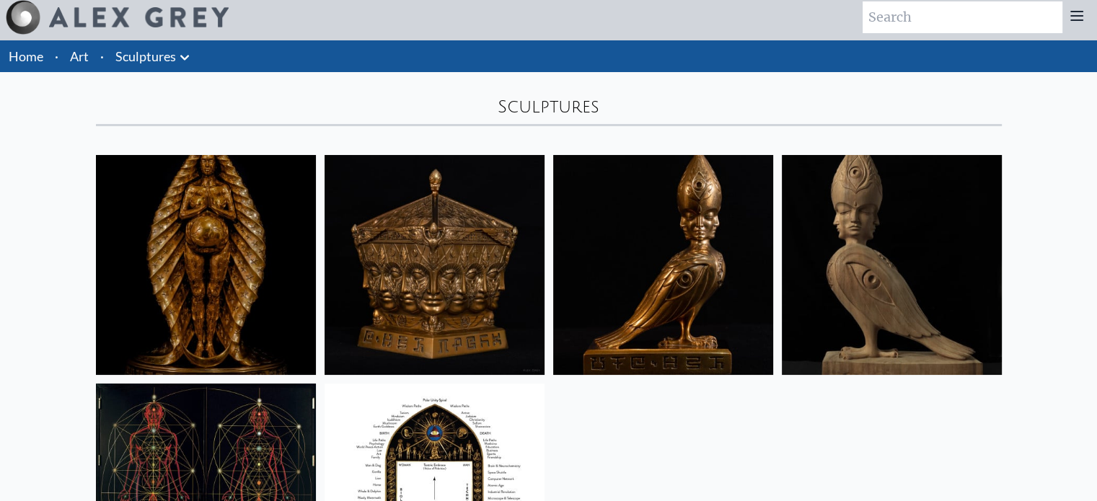
click at [195, 57] on li "Sculptures Anatomical Drawings" at bounding box center [154, 56] width 89 height 32
click at [195, 63] on li "Sculptures Anatomical Drawings" at bounding box center [154, 56] width 89 height 32
click at [188, 46] on button at bounding box center [184, 56] width 17 height 20
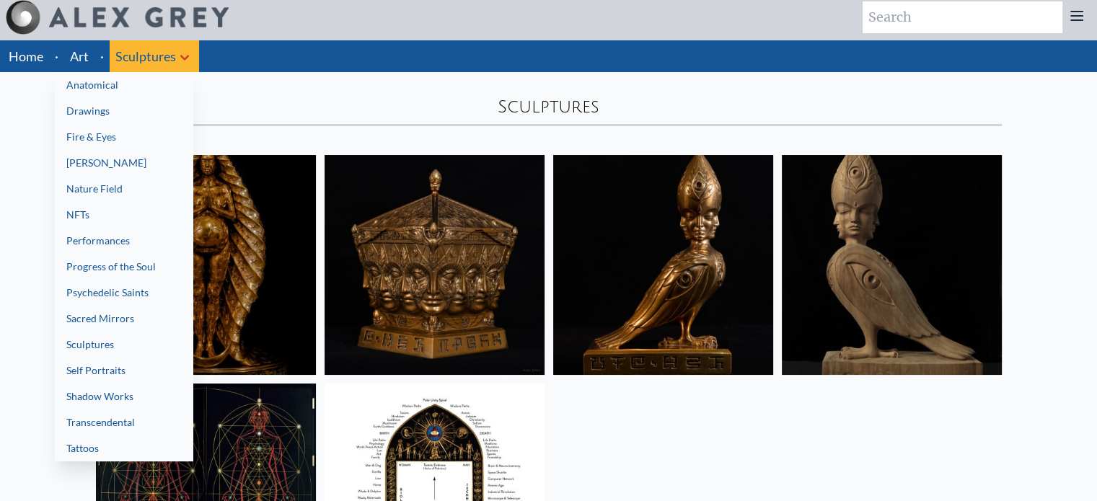
click at [137, 438] on link "Tattoos" at bounding box center [124, 449] width 139 height 26
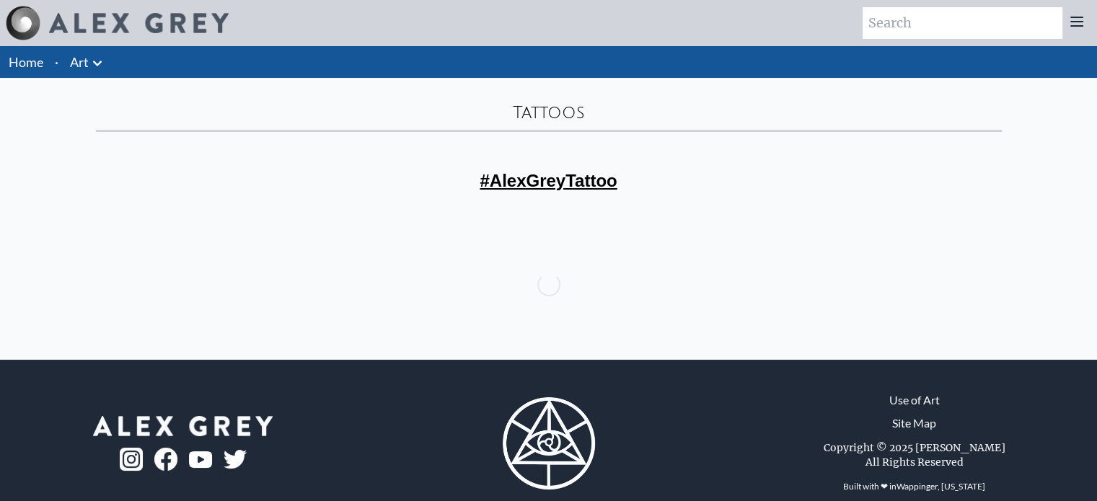
click at [533, 179] on link "#AlexGreyTattoo" at bounding box center [548, 180] width 137 height 19
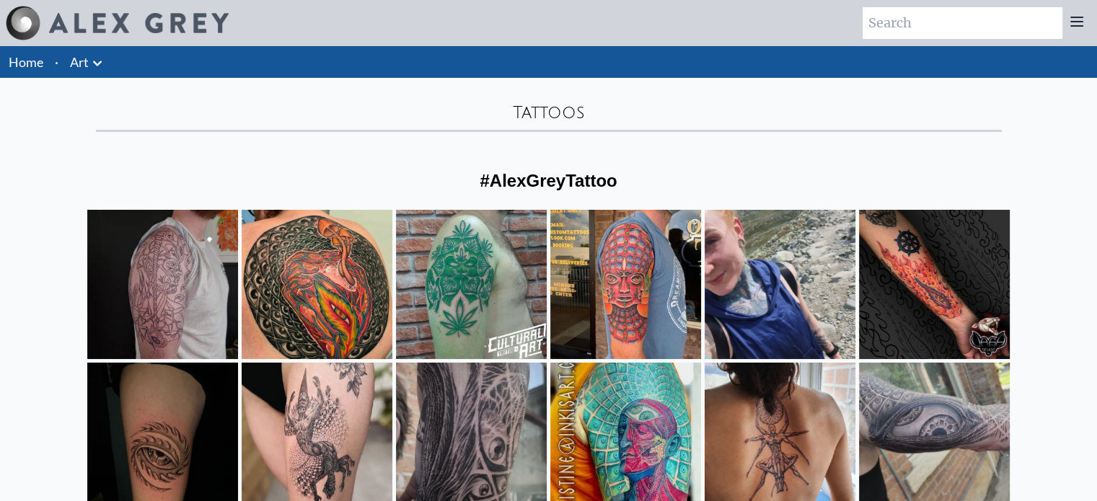
click at [102, 61] on icon at bounding box center [97, 63] width 17 height 17
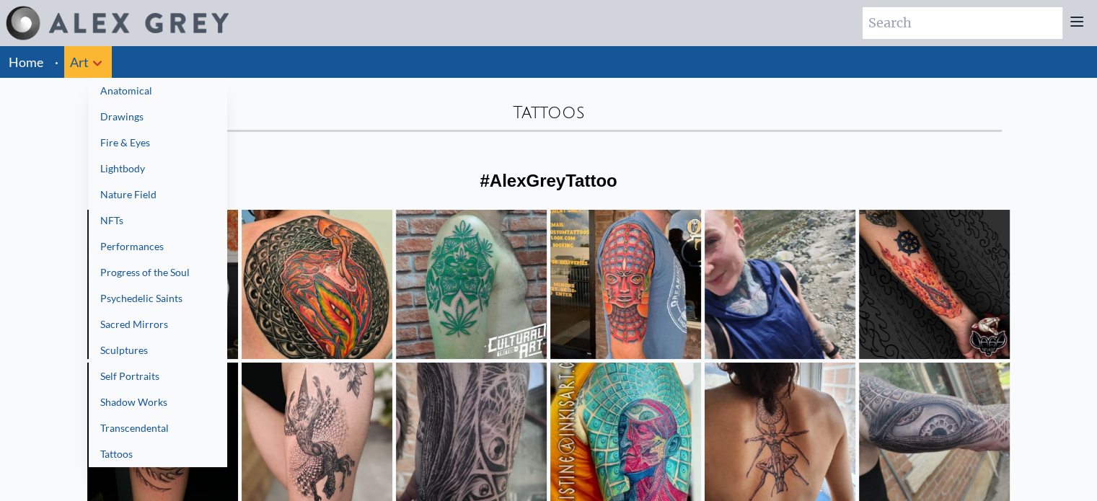
click at [170, 82] on link "Anatomical" at bounding box center [158, 91] width 139 height 26
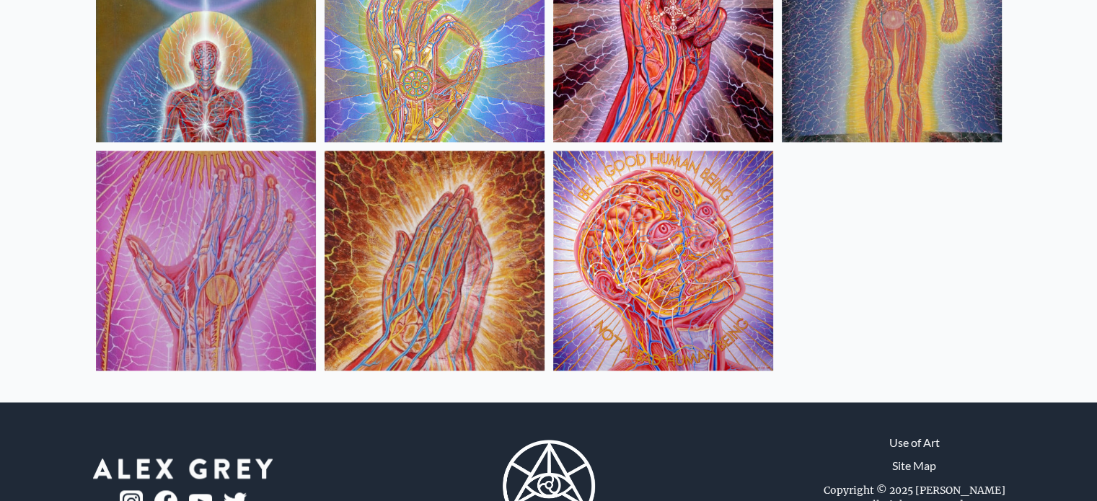
scroll to position [1840, 0]
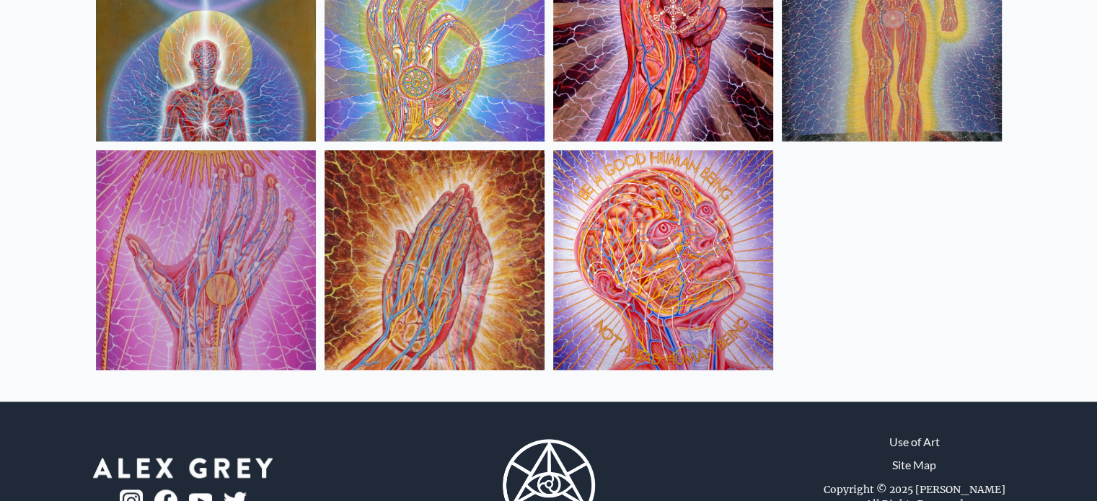
click at [740, 341] on img at bounding box center [663, 260] width 220 height 220
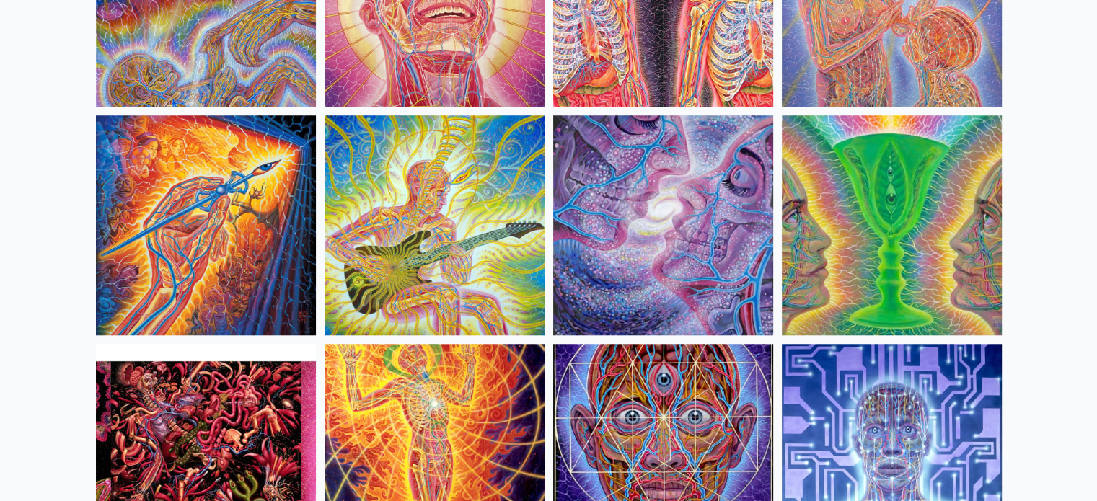
scroll to position [1177, 0]
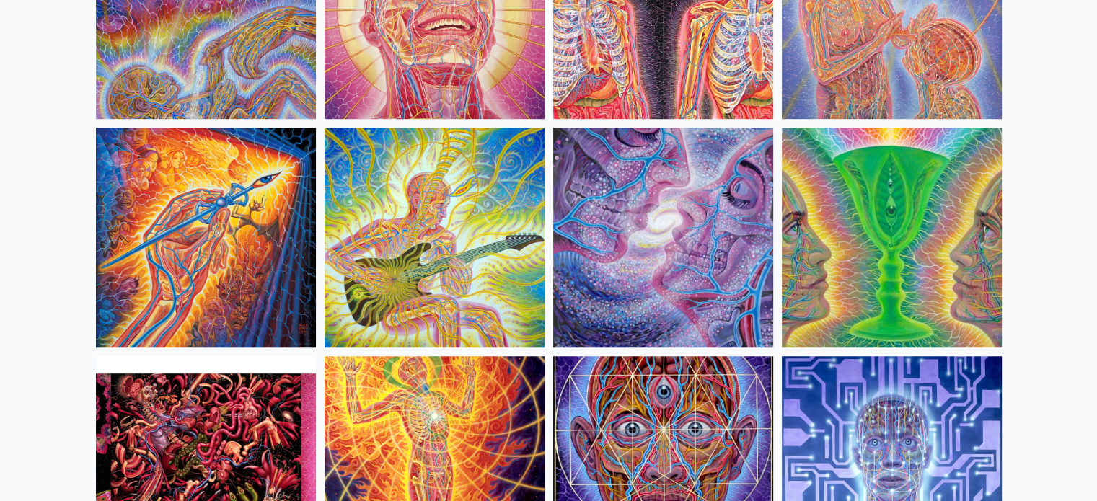
click at [398, 268] on img at bounding box center [435, 238] width 220 height 220
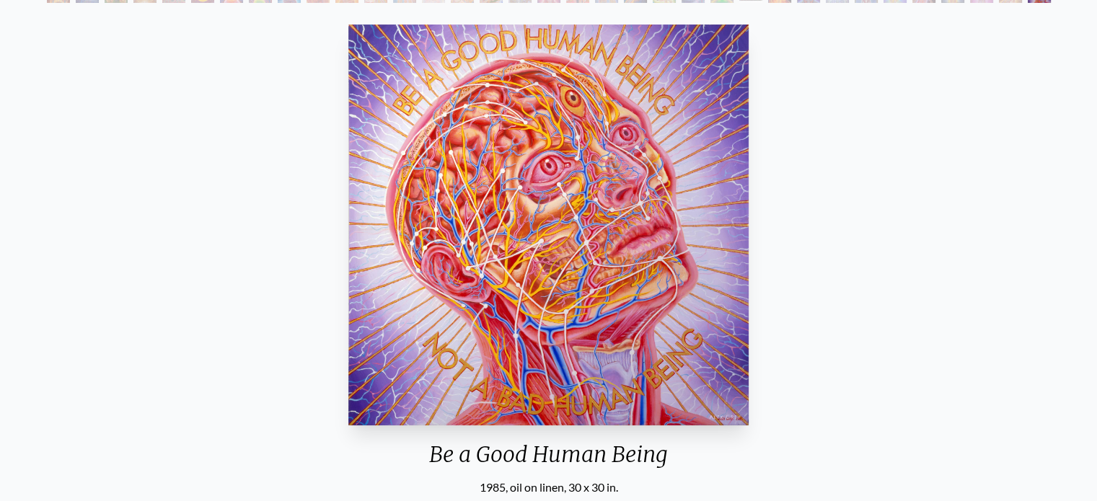
scroll to position [110, 0]
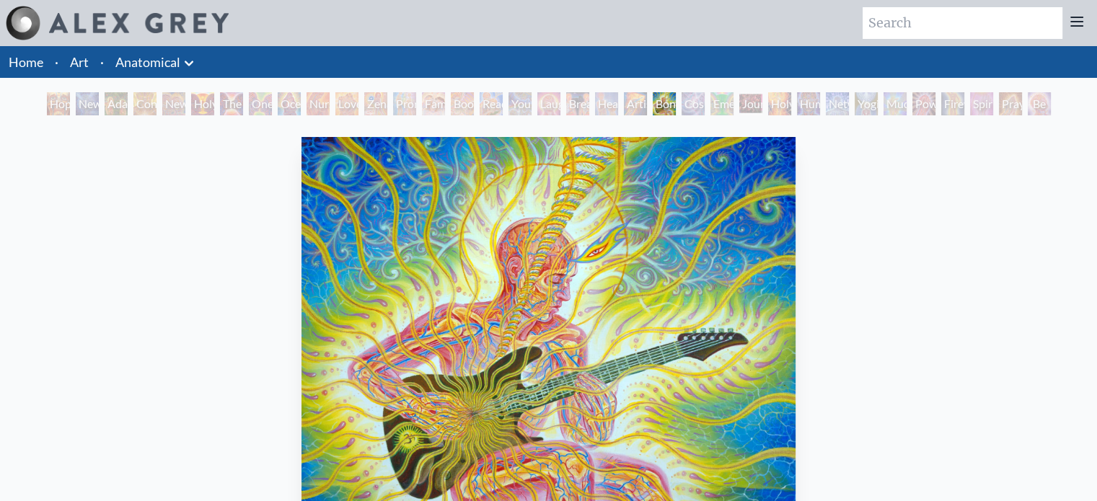
click at [193, 61] on icon at bounding box center [188, 63] width 17 height 17
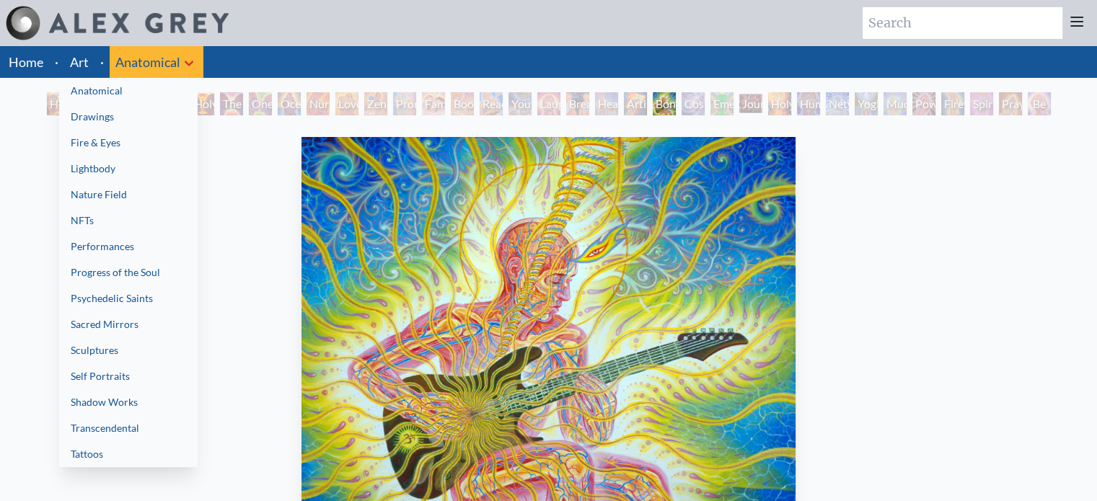
click at [143, 219] on link "NFTs" at bounding box center [128, 221] width 139 height 26
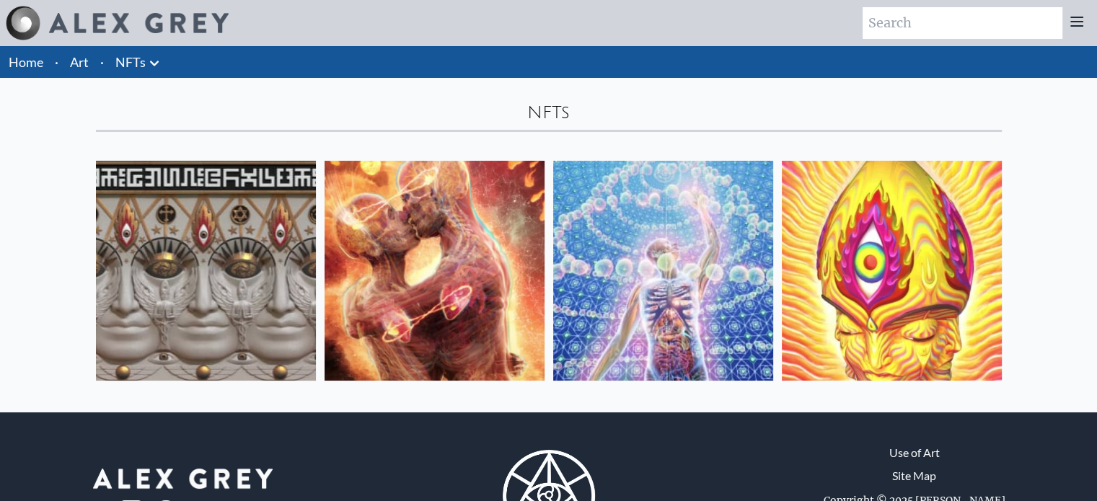
click at [163, 63] on li "NFTs Anatomical Drawings" at bounding box center [139, 62] width 59 height 32
click at [164, 69] on li "NFTs Anatomical Drawings" at bounding box center [139, 62] width 59 height 32
click at [152, 63] on icon at bounding box center [154, 63] width 9 height 5
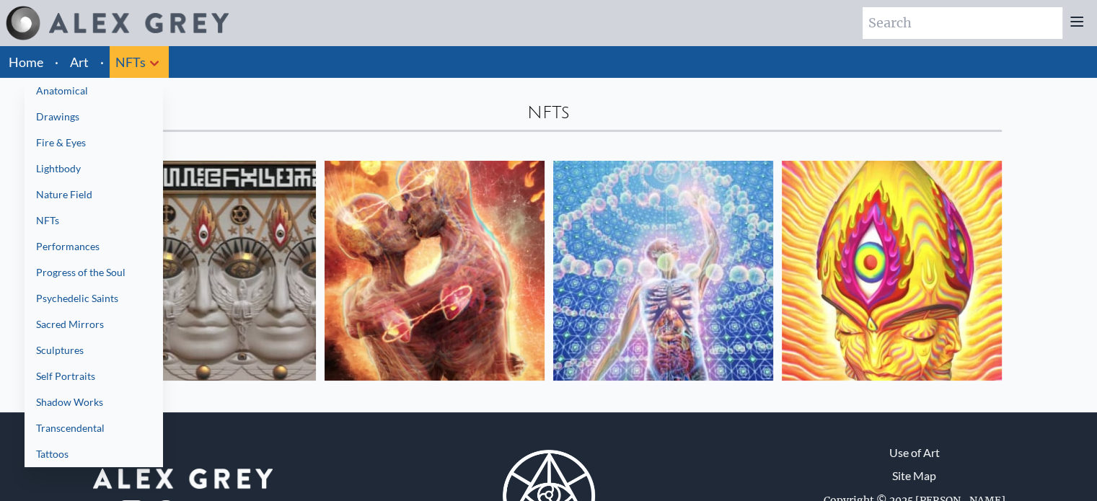
click at [120, 273] on link "Progress of the Soul" at bounding box center [94, 273] width 139 height 26
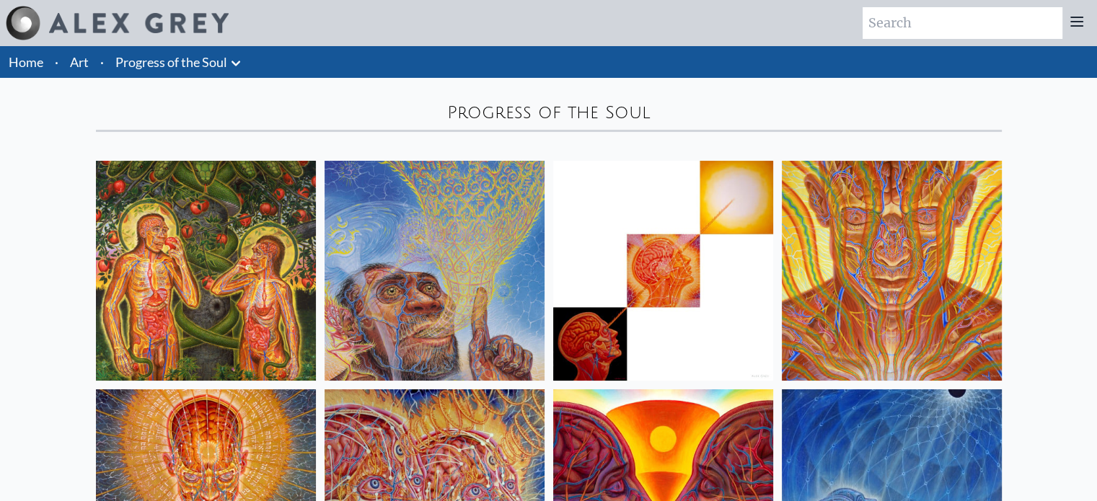
click at [945, 7] on input "search" at bounding box center [963, 23] width 200 height 32
type input "laughing man"
click at [242, 56] on icon at bounding box center [235, 63] width 17 height 17
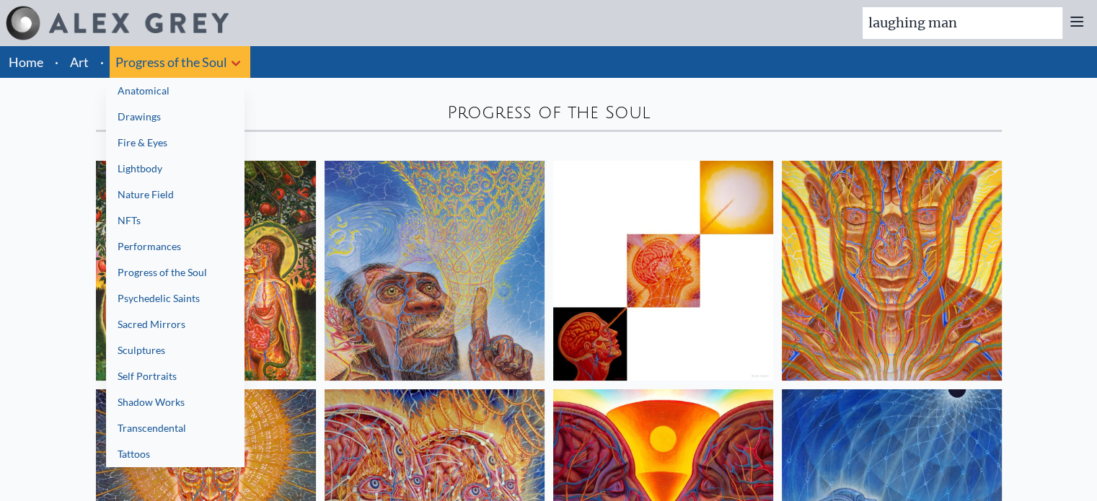
click at [210, 86] on link "Anatomical" at bounding box center [175, 91] width 139 height 26
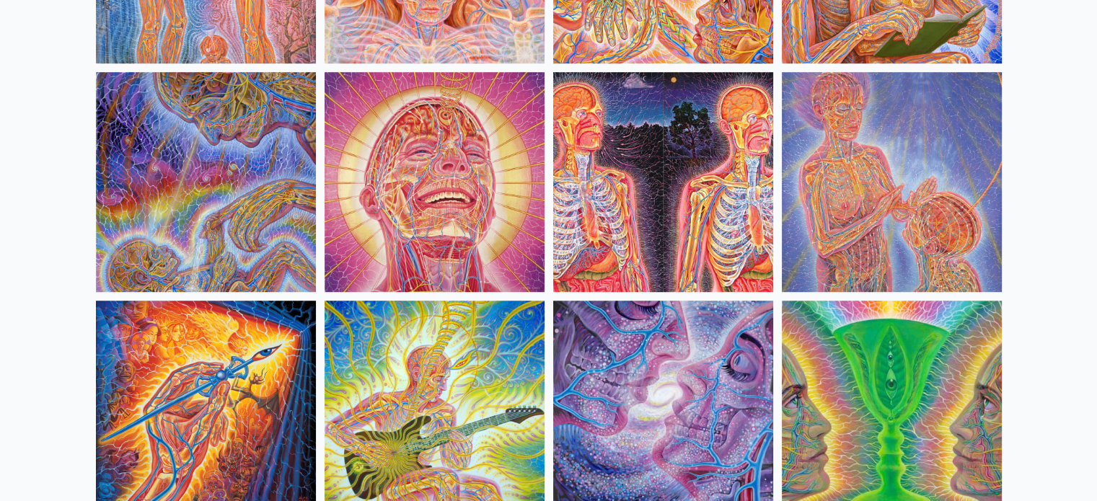
scroll to position [1003, 0]
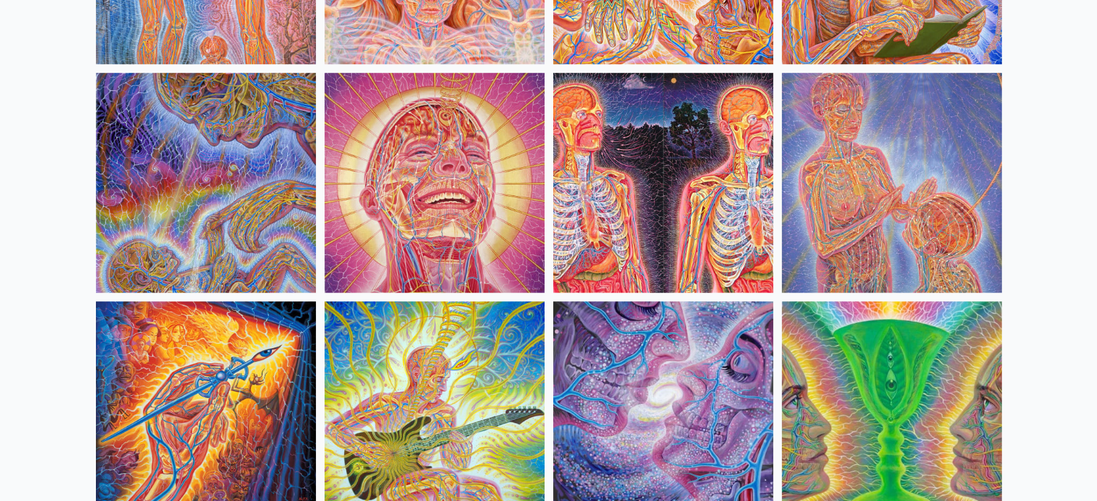
click at [478, 221] on img at bounding box center [435, 183] width 220 height 220
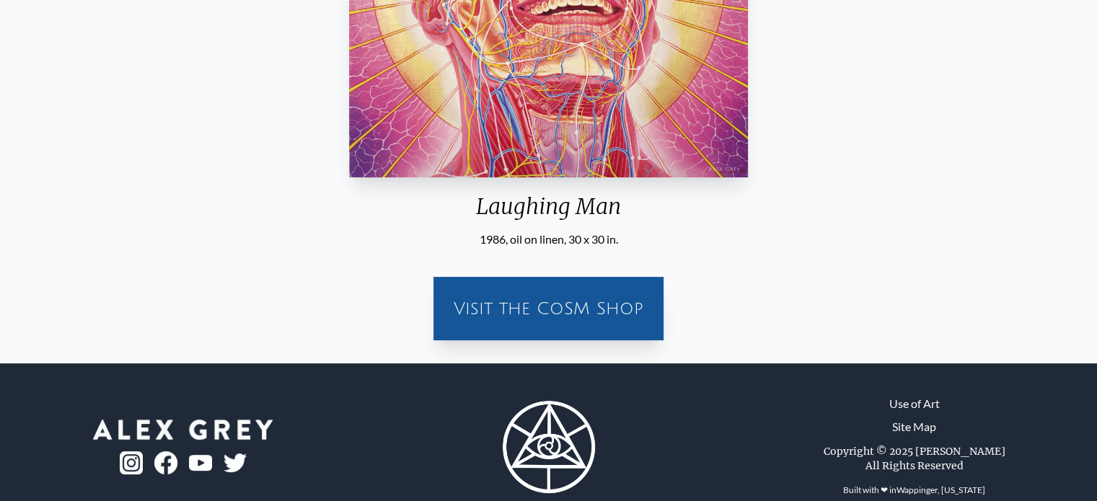
scroll to position [361, 0]
